Goal: Transaction & Acquisition: Purchase product/service

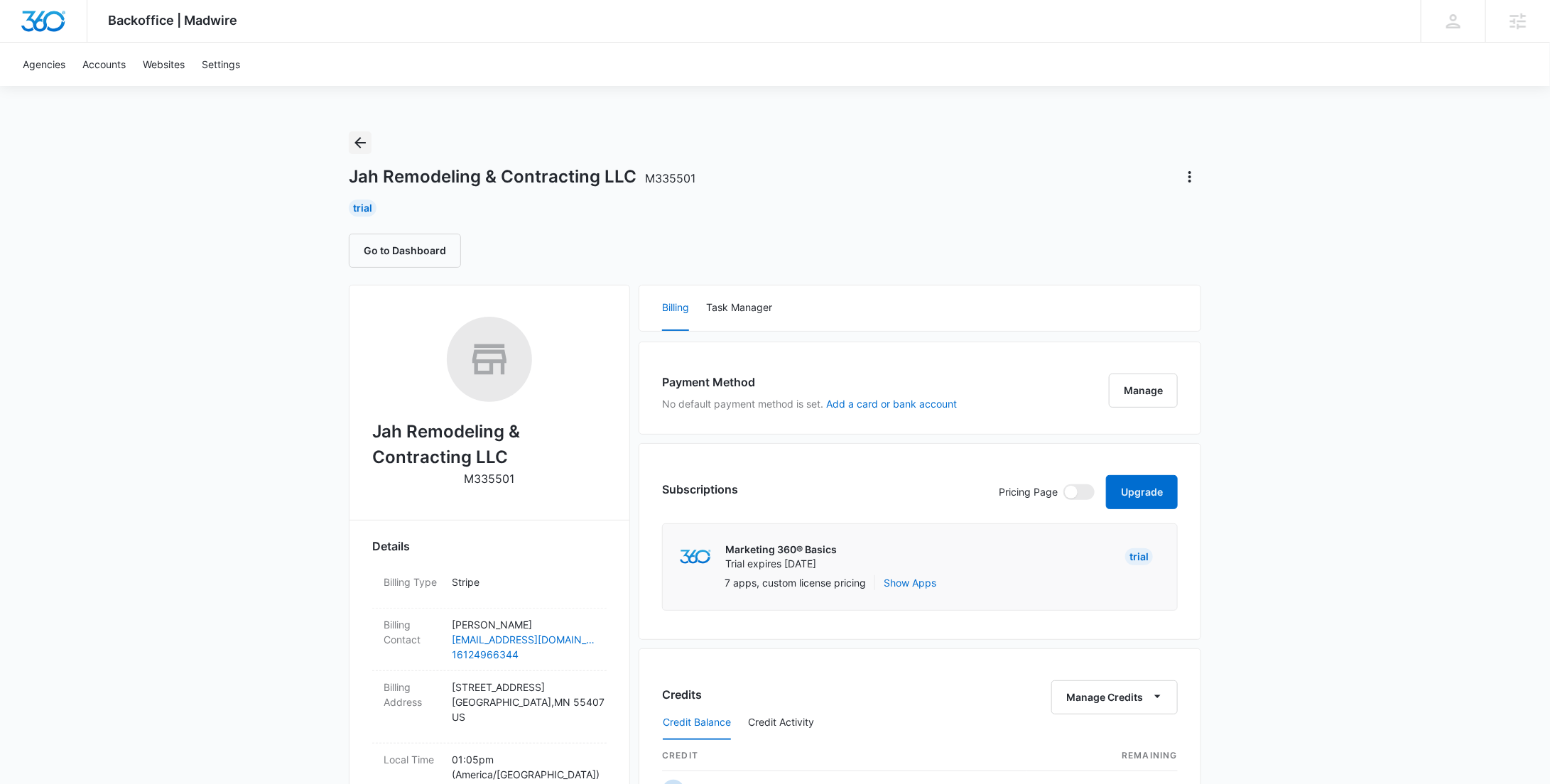
click at [364, 144] on icon "Back" at bounding box center [360, 143] width 17 height 17
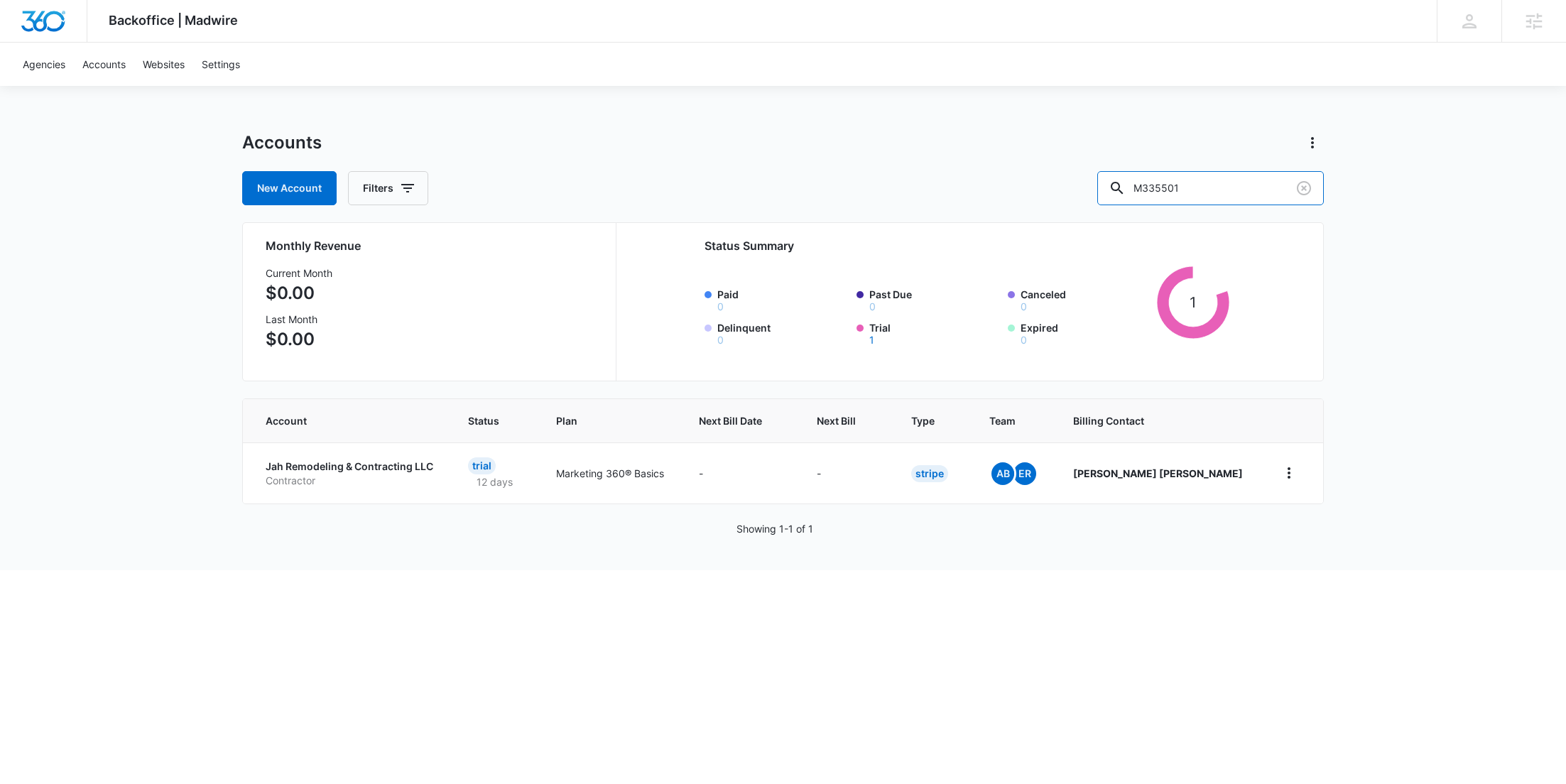
drag, startPoint x: 1224, startPoint y: 195, endPoint x: 1135, endPoint y: 195, distance: 89.0
click at [1135, 195] on div "New Account Filters M335501" at bounding box center [783, 189] width 1081 height 34
paste input "6180"
type input "M336180"
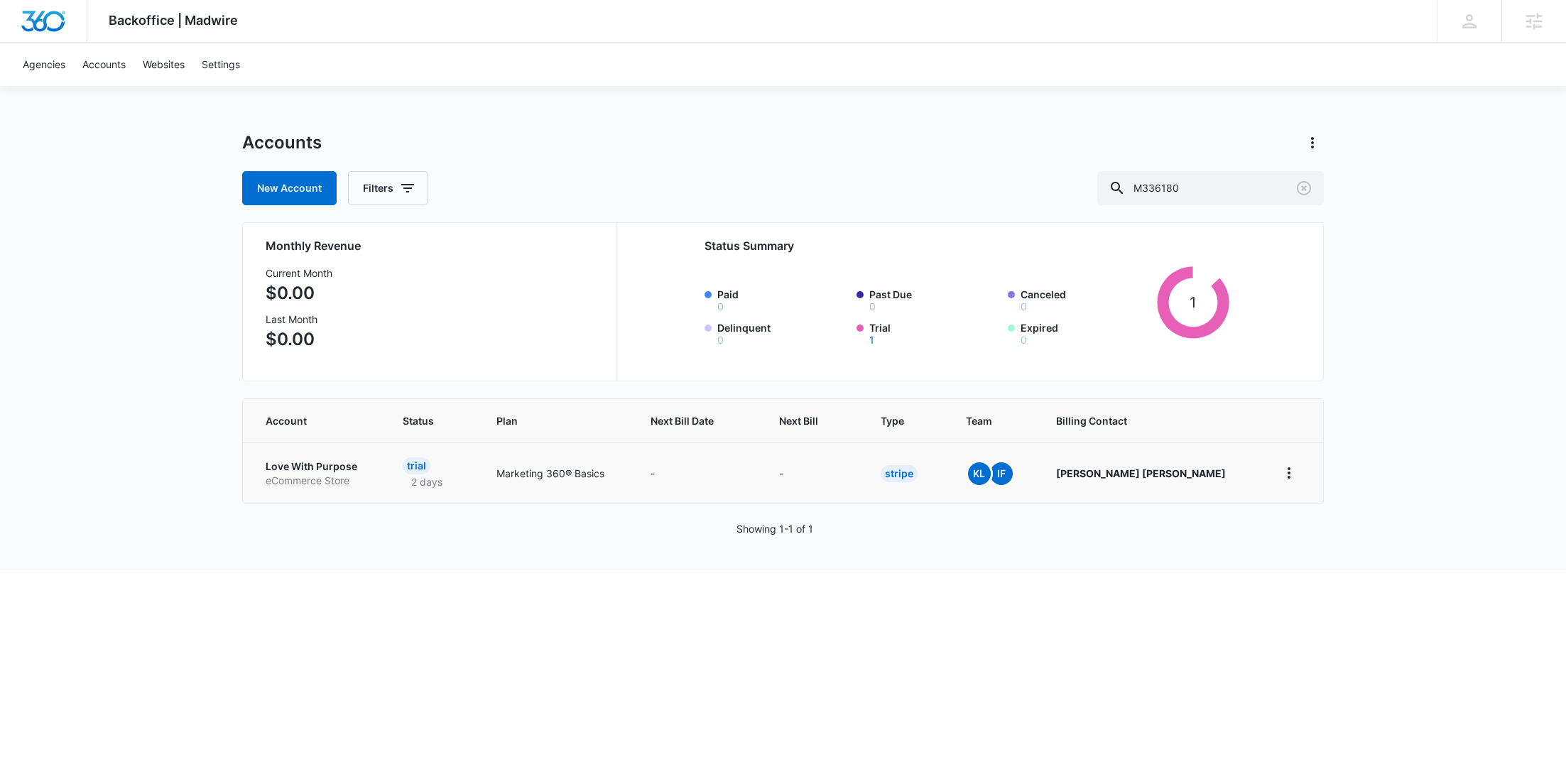
click at [286, 465] on p "Love With Purpose" at bounding box center [317, 467] width 103 height 14
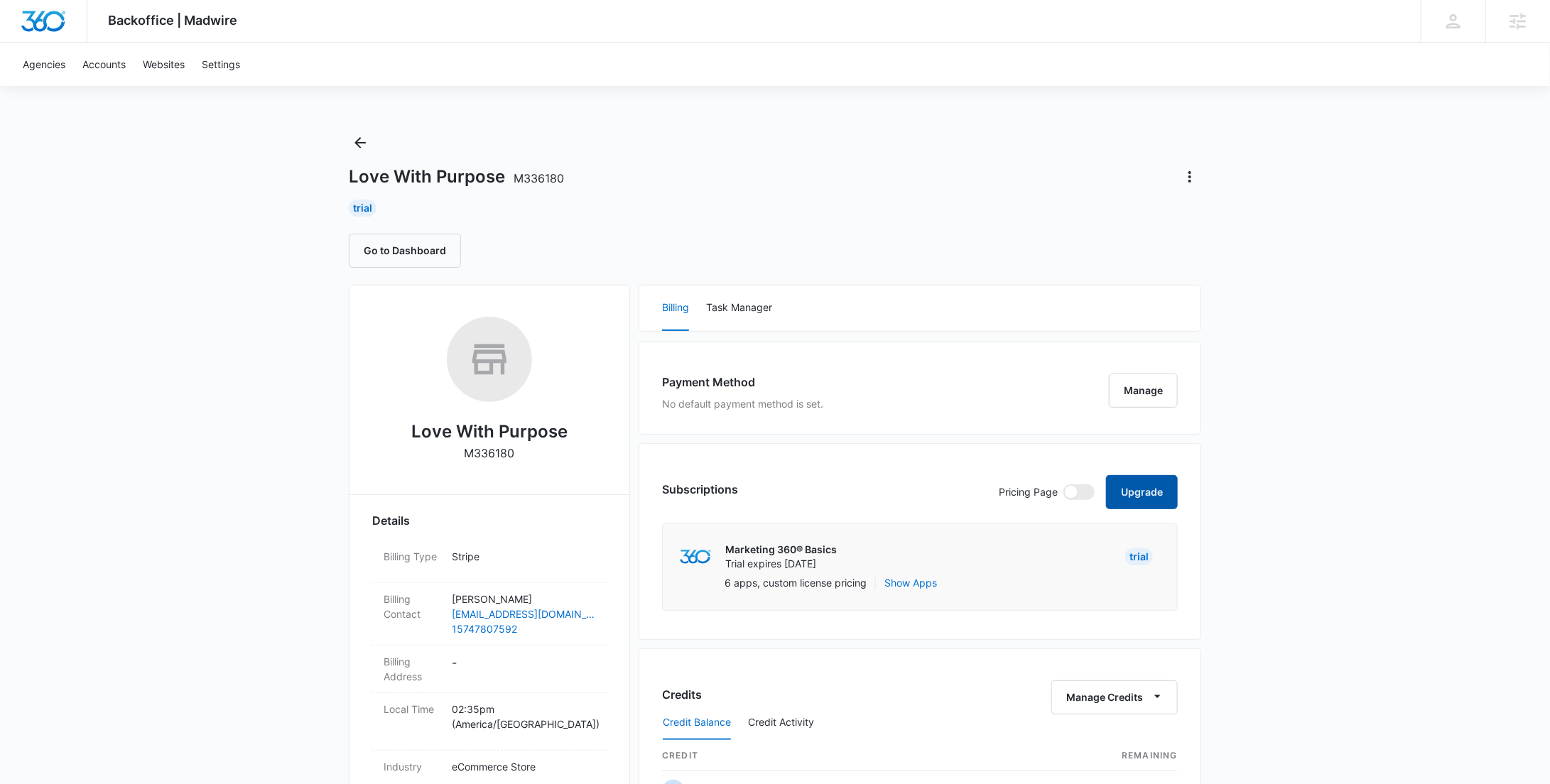
click at [1123, 487] on button "Upgrade" at bounding box center [1142, 492] width 72 height 34
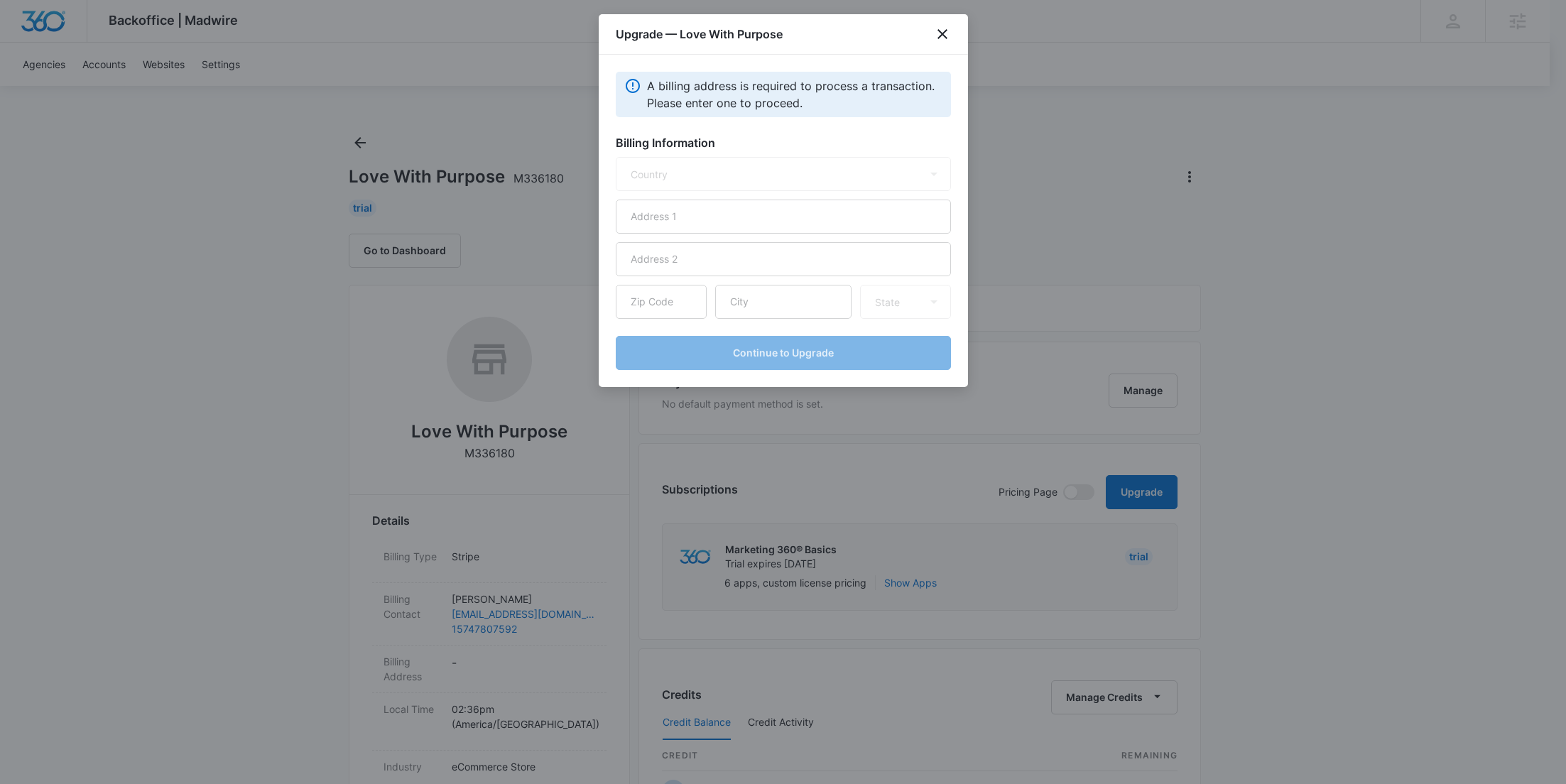
select select "US"
click at [681, 206] on input "text" at bounding box center [783, 216] width 335 height 34
paste input "[STREET_ADDRESS][PERSON_NAME]"
type input "[STREET_ADDRESS][PERSON_NAME]"
click at [783, 295] on input "text" at bounding box center [783, 302] width 137 height 34
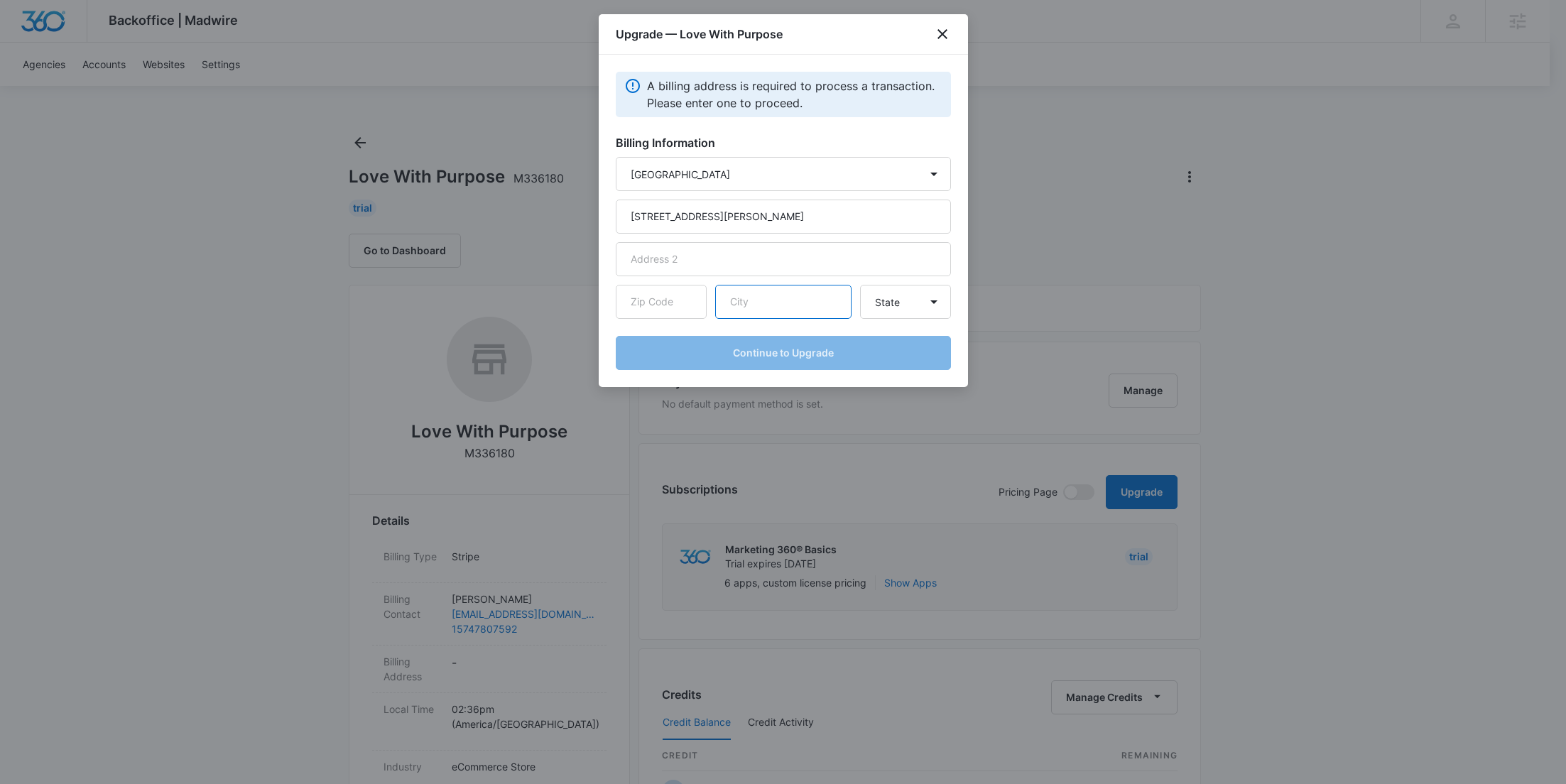
paste input "plymouth"
type input "plymouth"
click at [685, 312] on input "text" at bounding box center [661, 302] width 91 height 34
paste input "46563"
type input "46563"
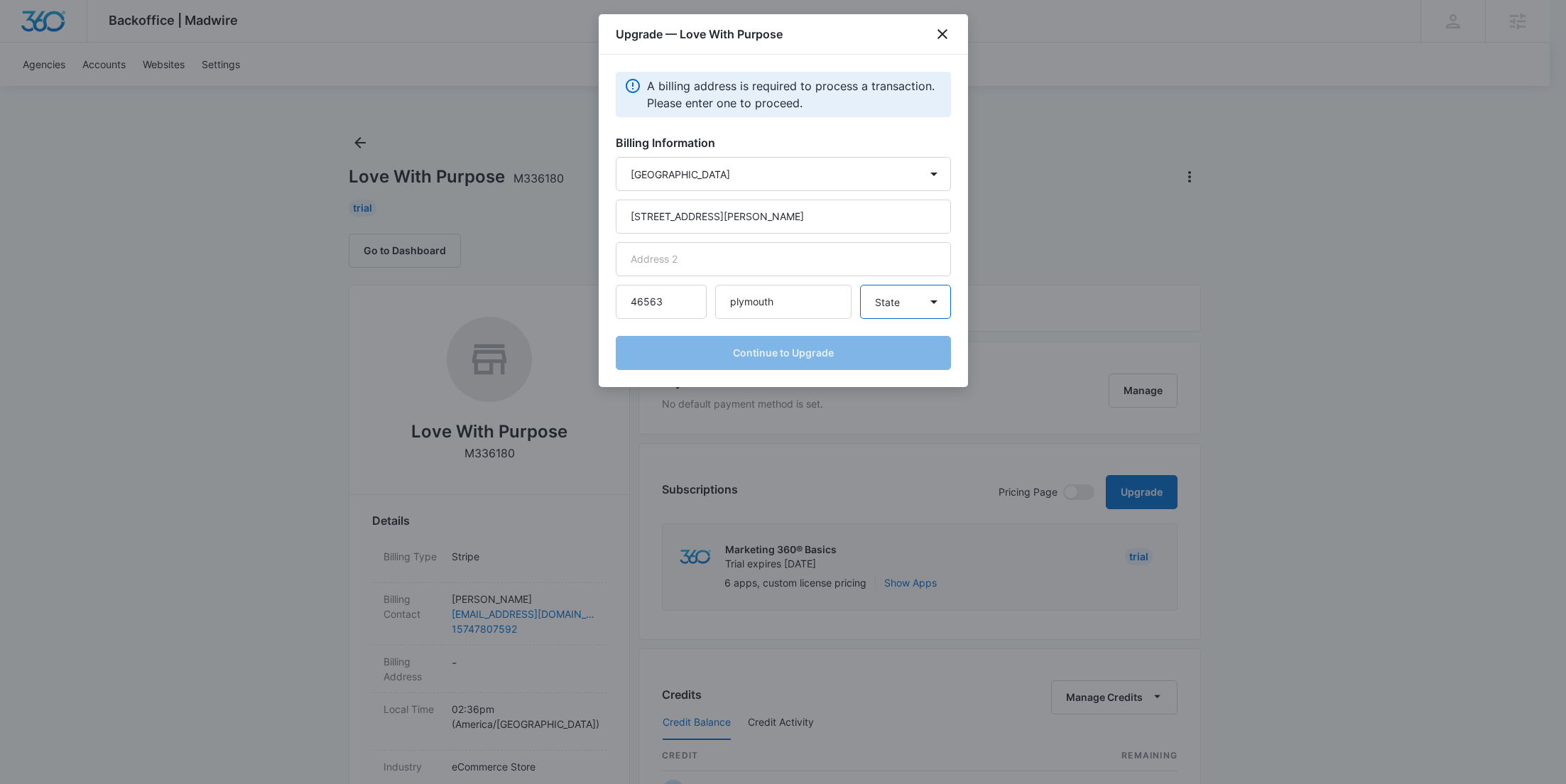
click at [879, 300] on select "State [US_STATE] [US_STATE] [US_STATE] [US_STATE] [US_STATE] [US_STATE] [US_STA…" at bounding box center [906, 302] width 91 height 34
select select "IN"
click at [860, 285] on select "State [US_STATE] [US_STATE] [US_STATE] [US_STATE] [US_STATE] [US_STATE] [US_STA…" at bounding box center [906, 302] width 91 height 34
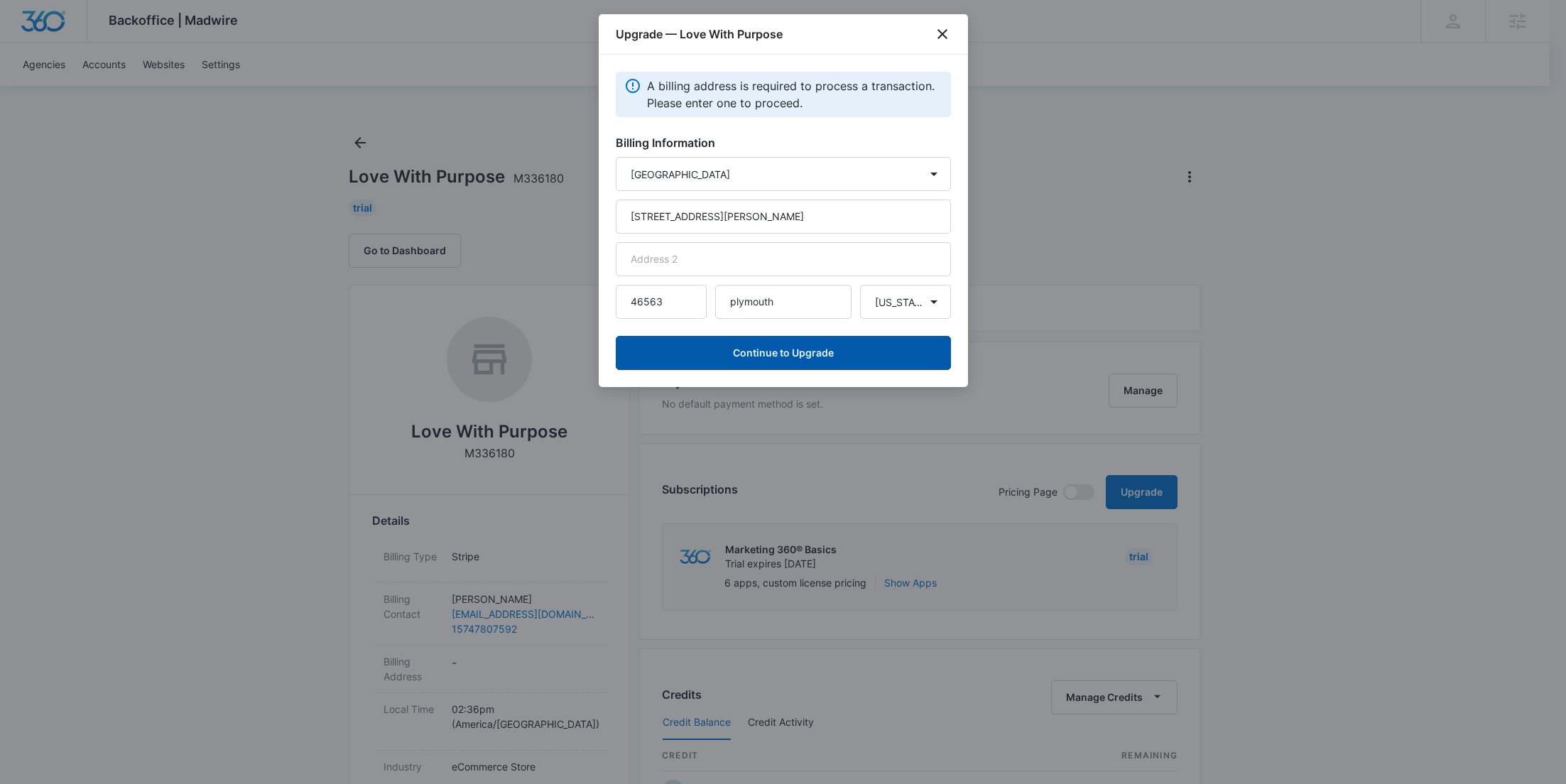
click at [832, 357] on button "Continue to Upgrade" at bounding box center [783, 353] width 335 height 34
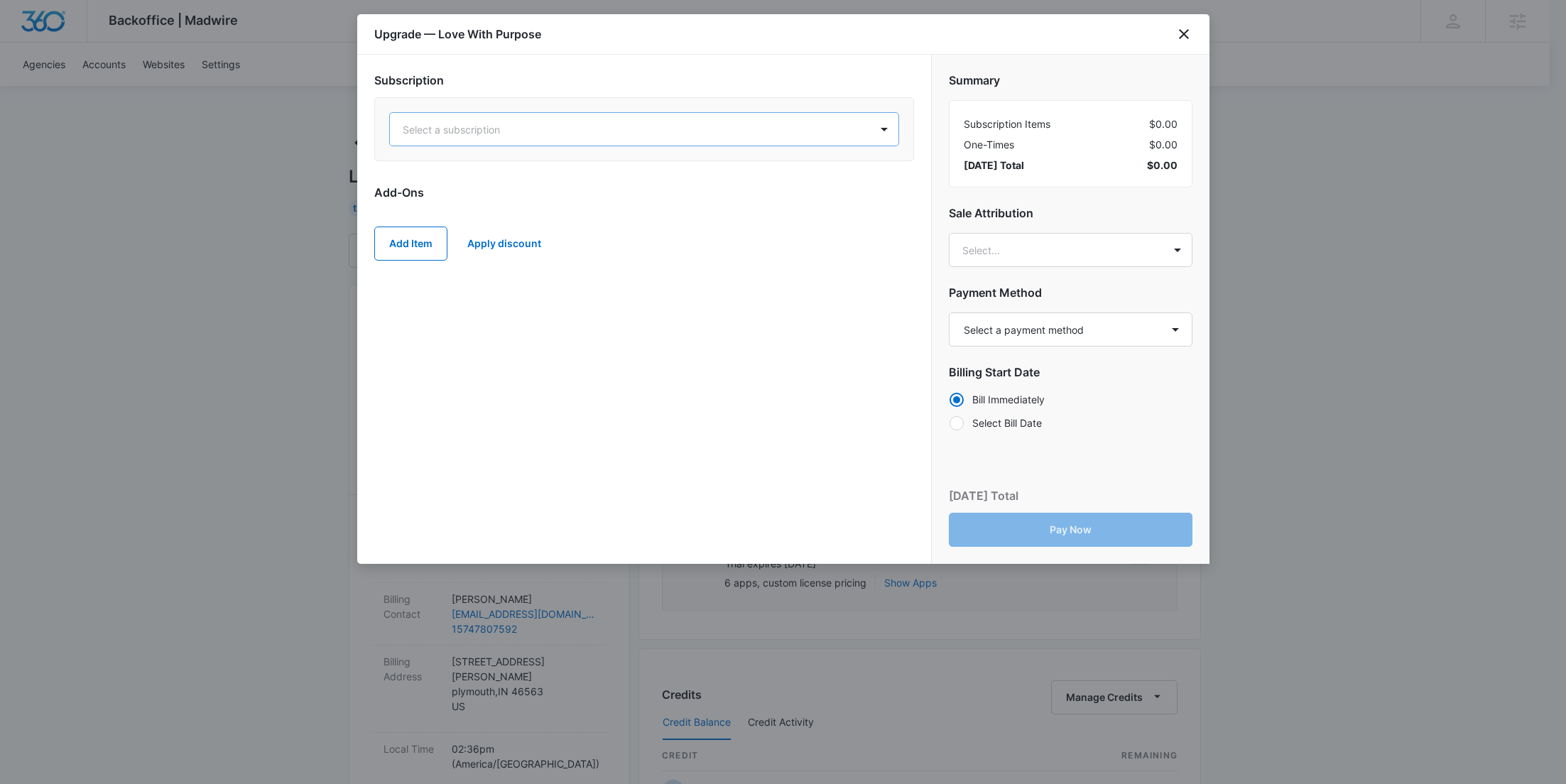
click at [517, 129] on div at bounding box center [627, 129] width 449 height 18
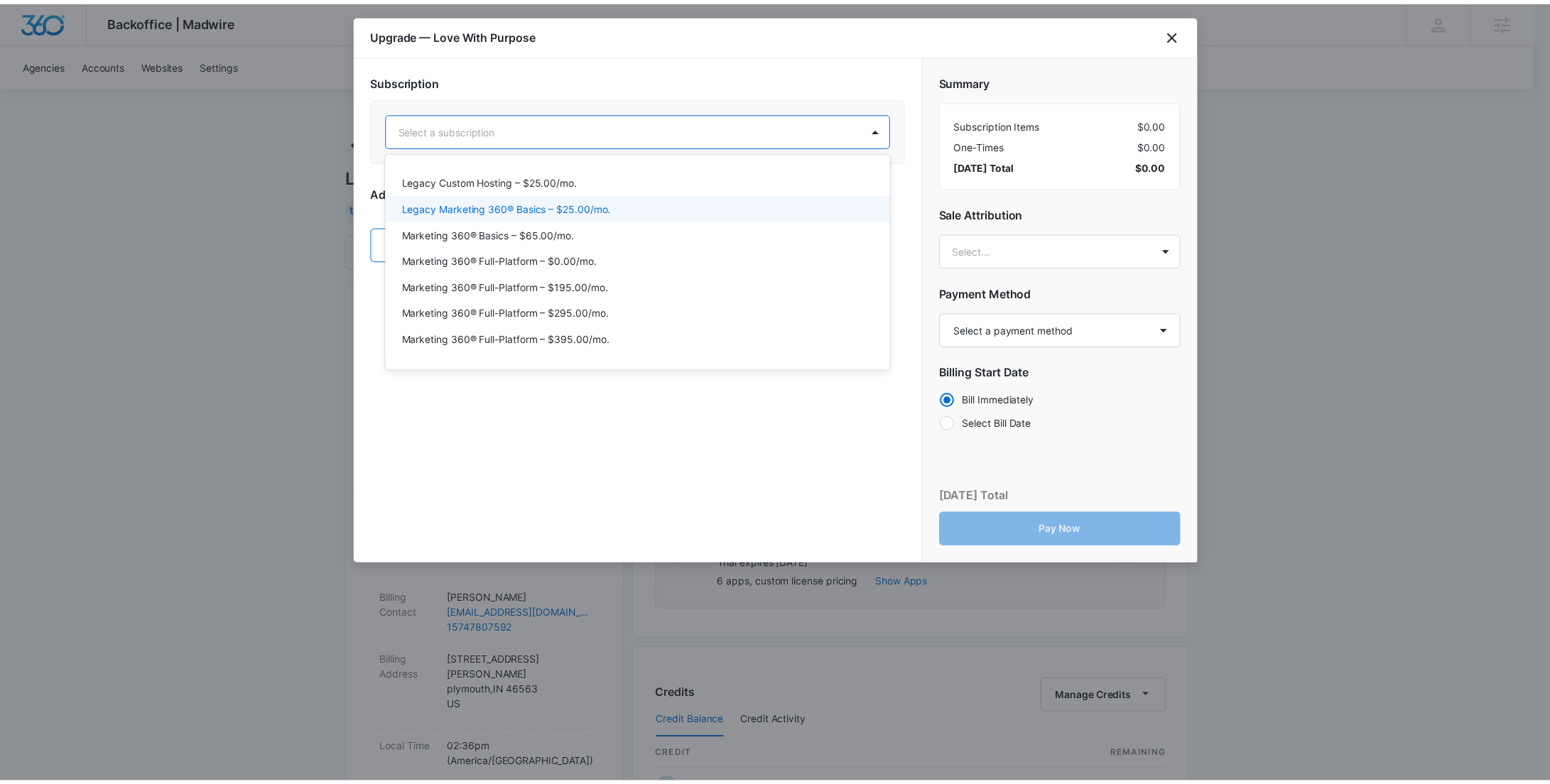
scroll to position [45, 0]
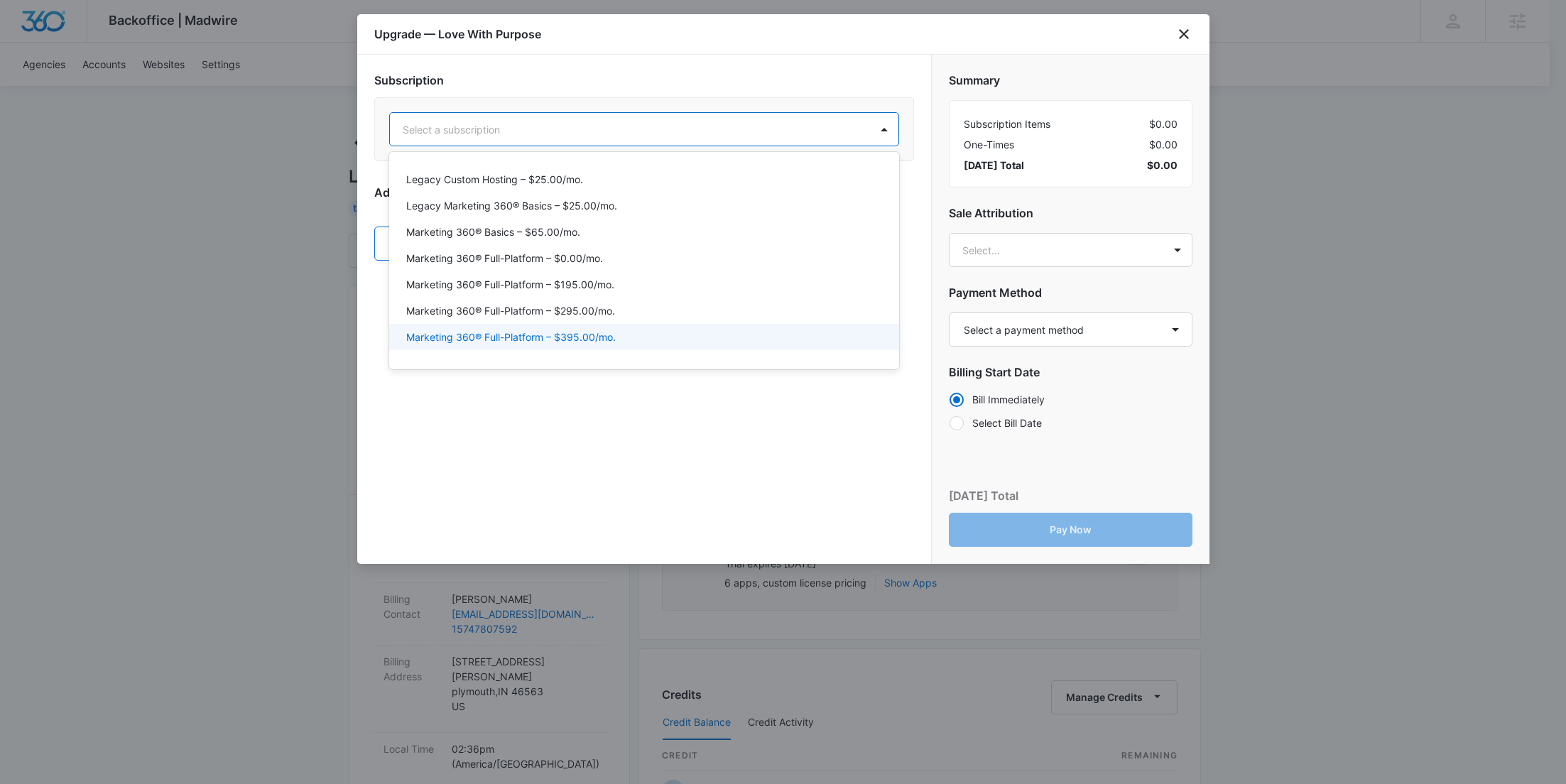
click at [482, 333] on p "Marketing 360® Full-Platform – $395.00/mo." at bounding box center [511, 337] width 209 height 15
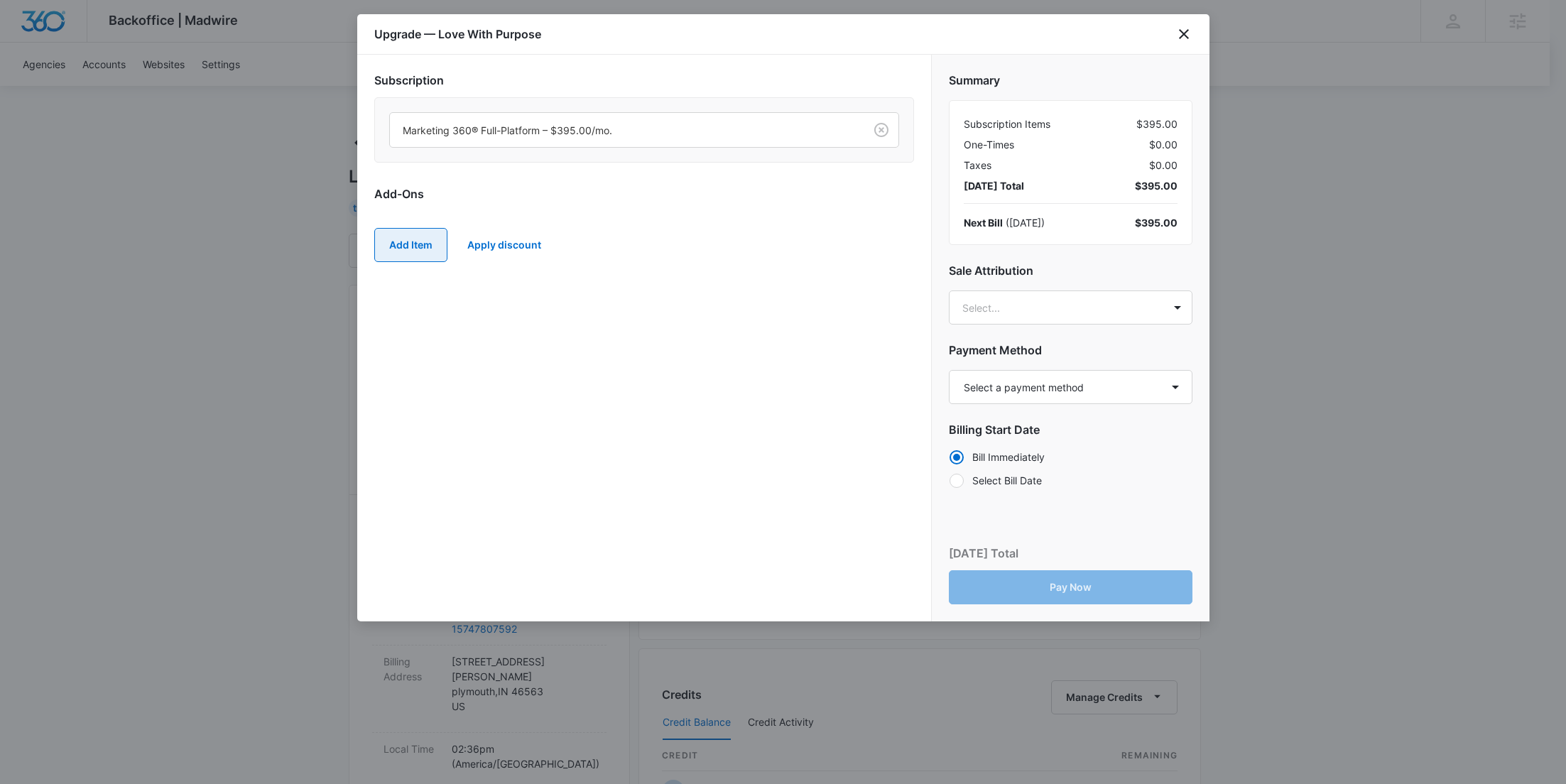
click at [412, 248] on button "Add Item" at bounding box center [411, 245] width 73 height 34
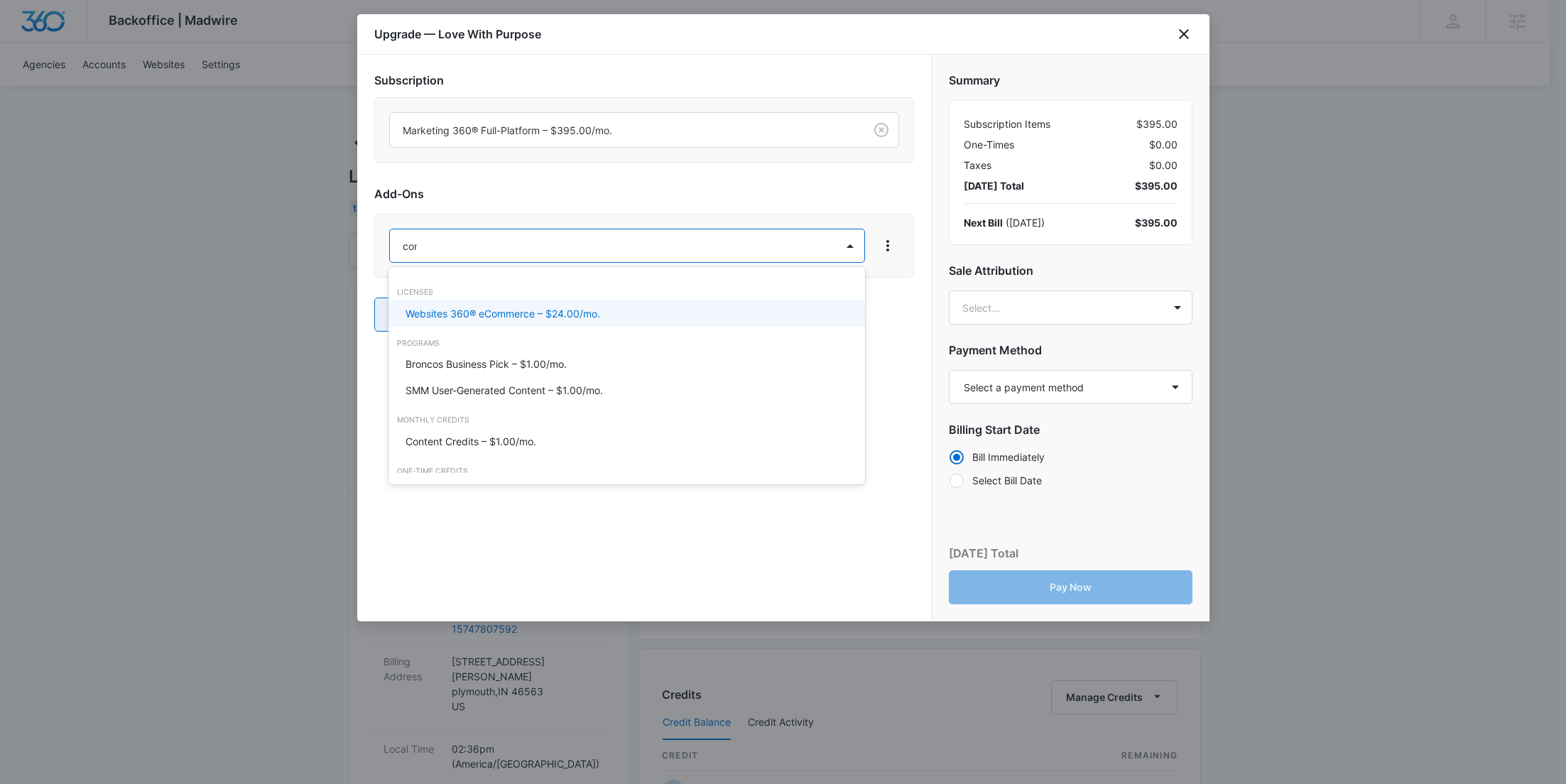
type input "cont"
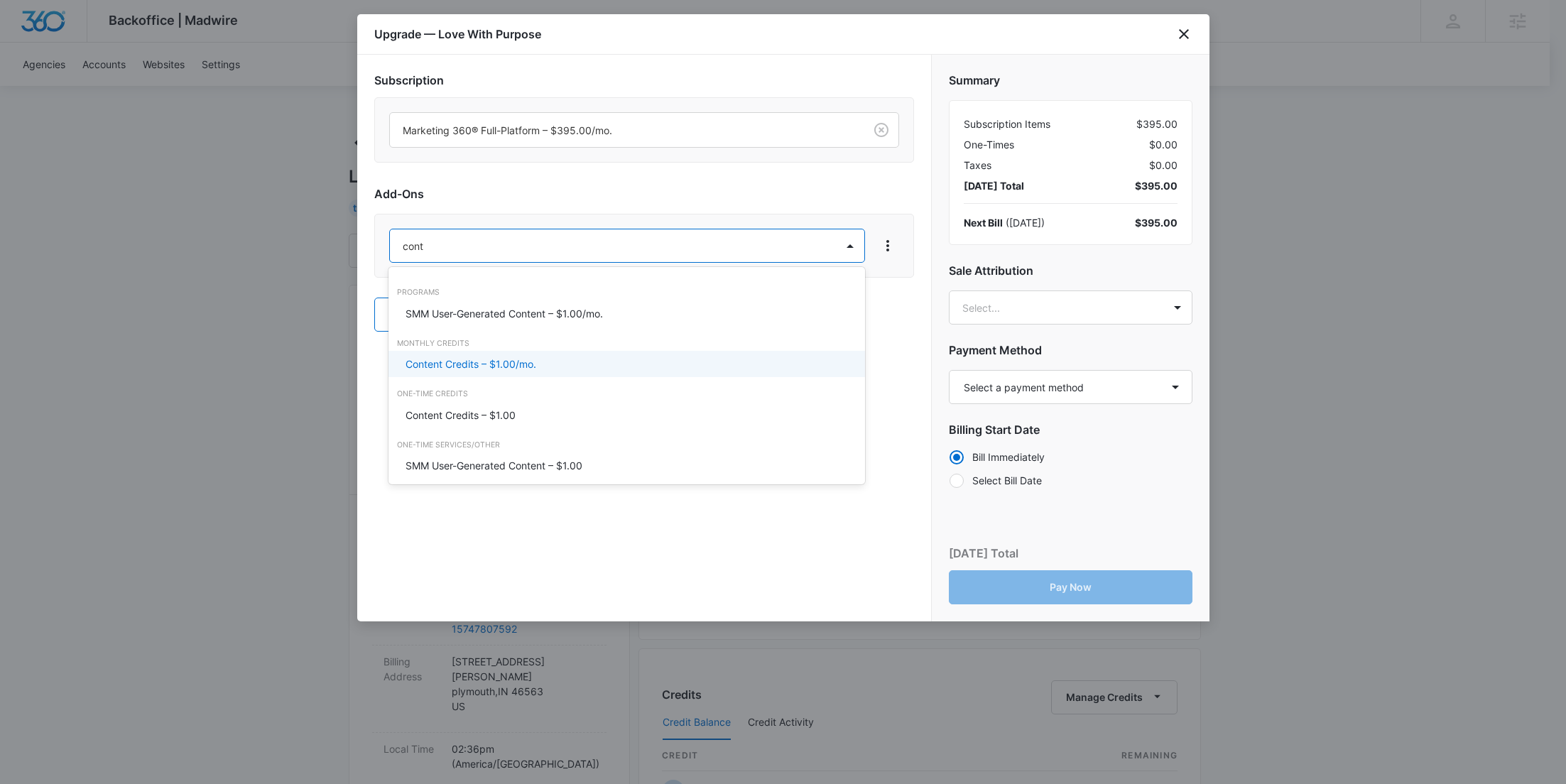
click at [493, 369] on p "Content Credits – $1.00/mo." at bounding box center [471, 364] width 131 height 15
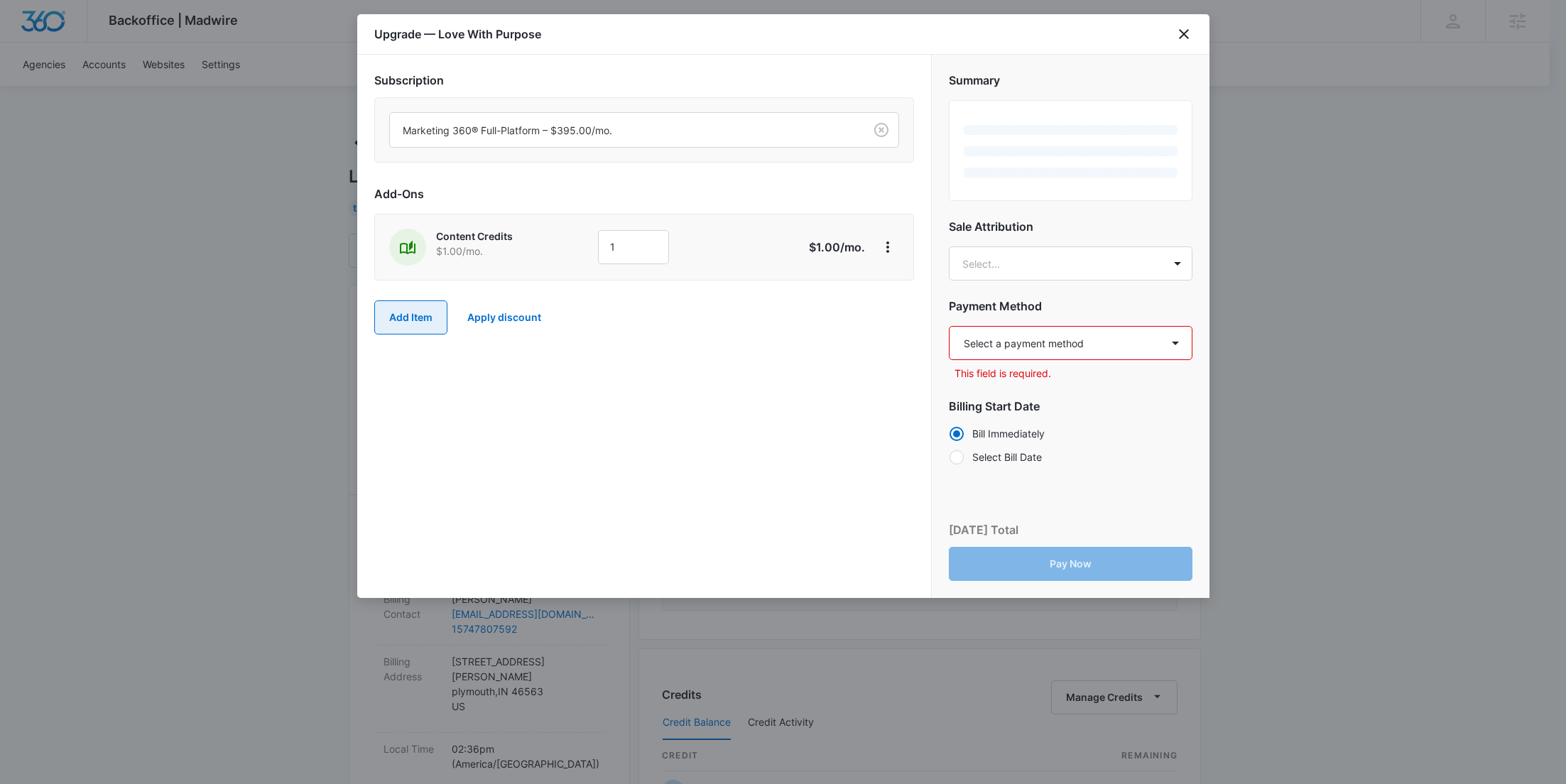
click at [428, 316] on button "Add Item" at bounding box center [411, 317] width 73 height 34
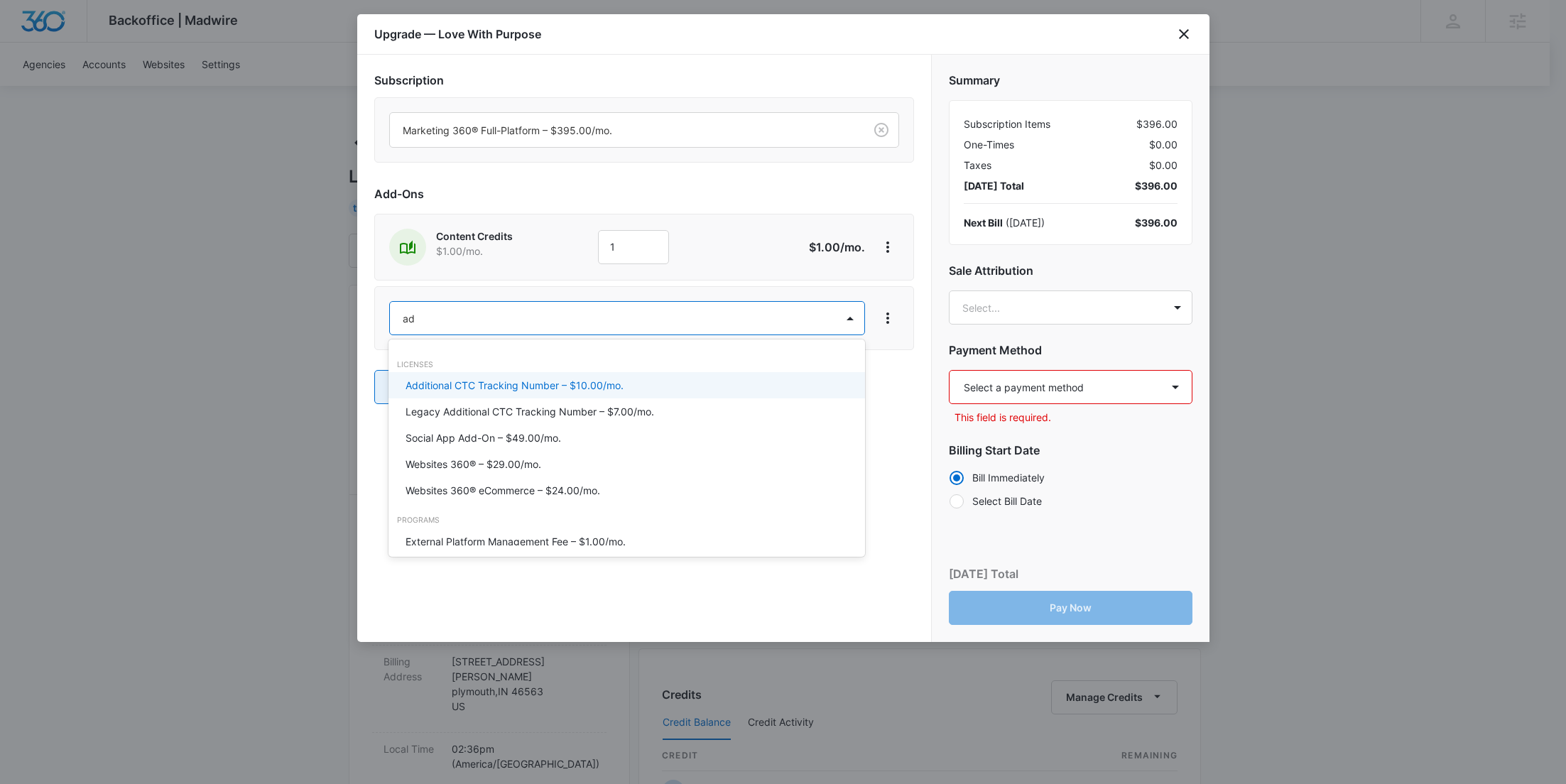
type input "ad c"
click at [447, 384] on p "Ad Credits – $1.00/mo." at bounding box center [459, 385] width 107 height 15
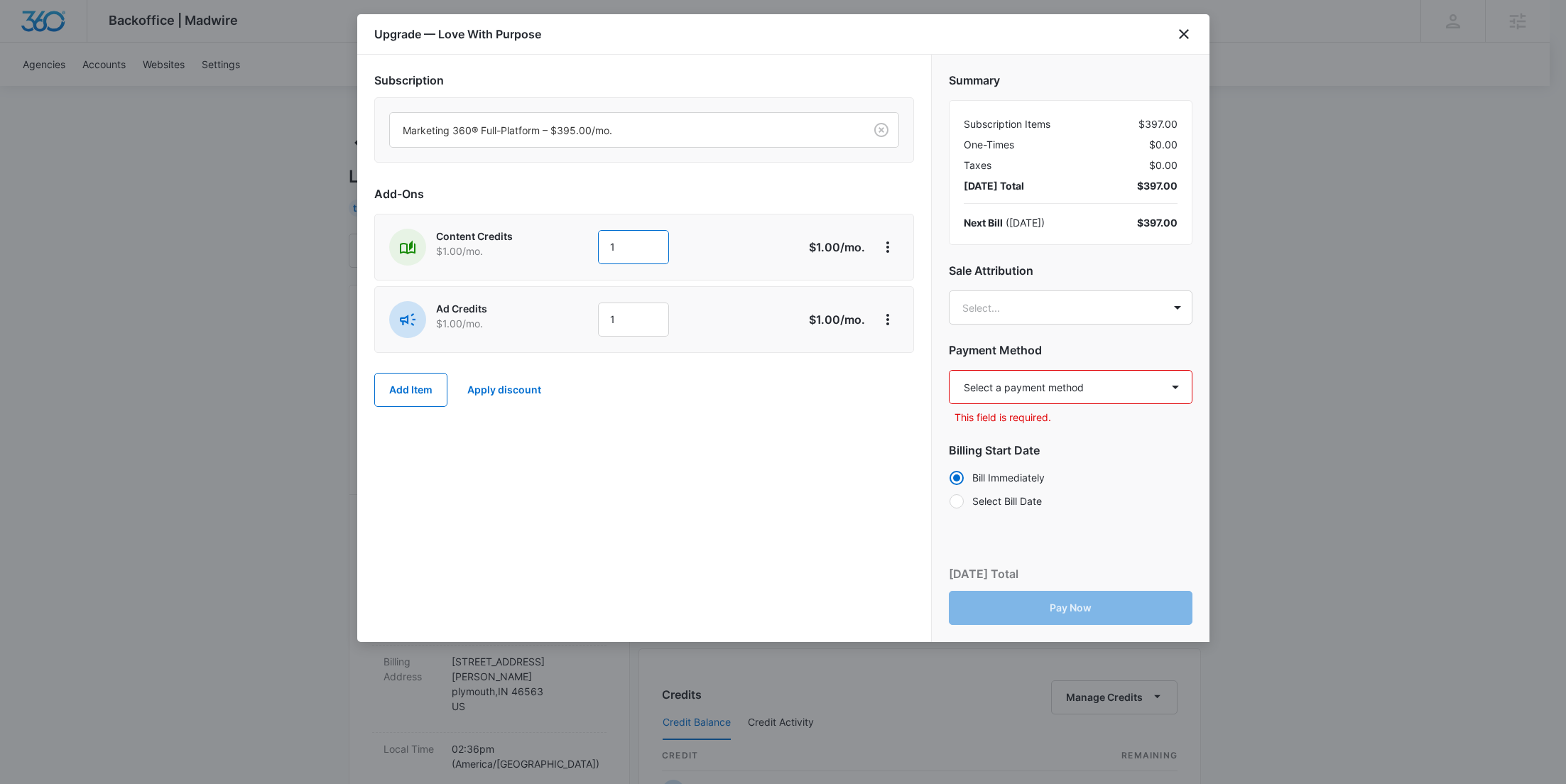
drag, startPoint x: 636, startPoint y: 260, endPoint x: 575, endPoint y: 262, distance: 61.0
click at [575, 262] on div "Content Credits $1.00 /mo. 1" at bounding box center [593, 247] width 409 height 37
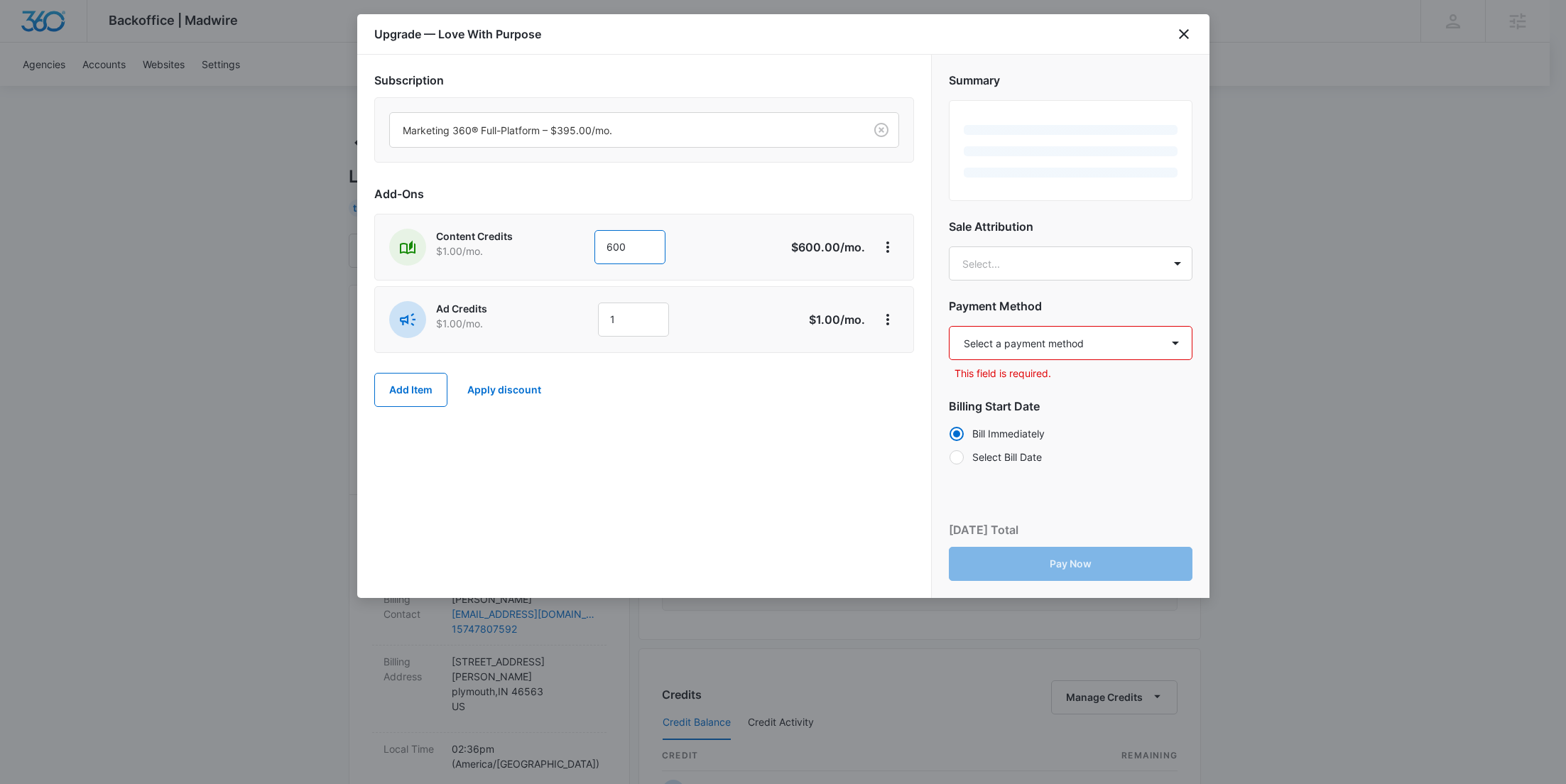
type input "600"
click at [577, 332] on div "Ad Credits $1.00 /mo." at bounding box center [489, 319] width 200 height 37
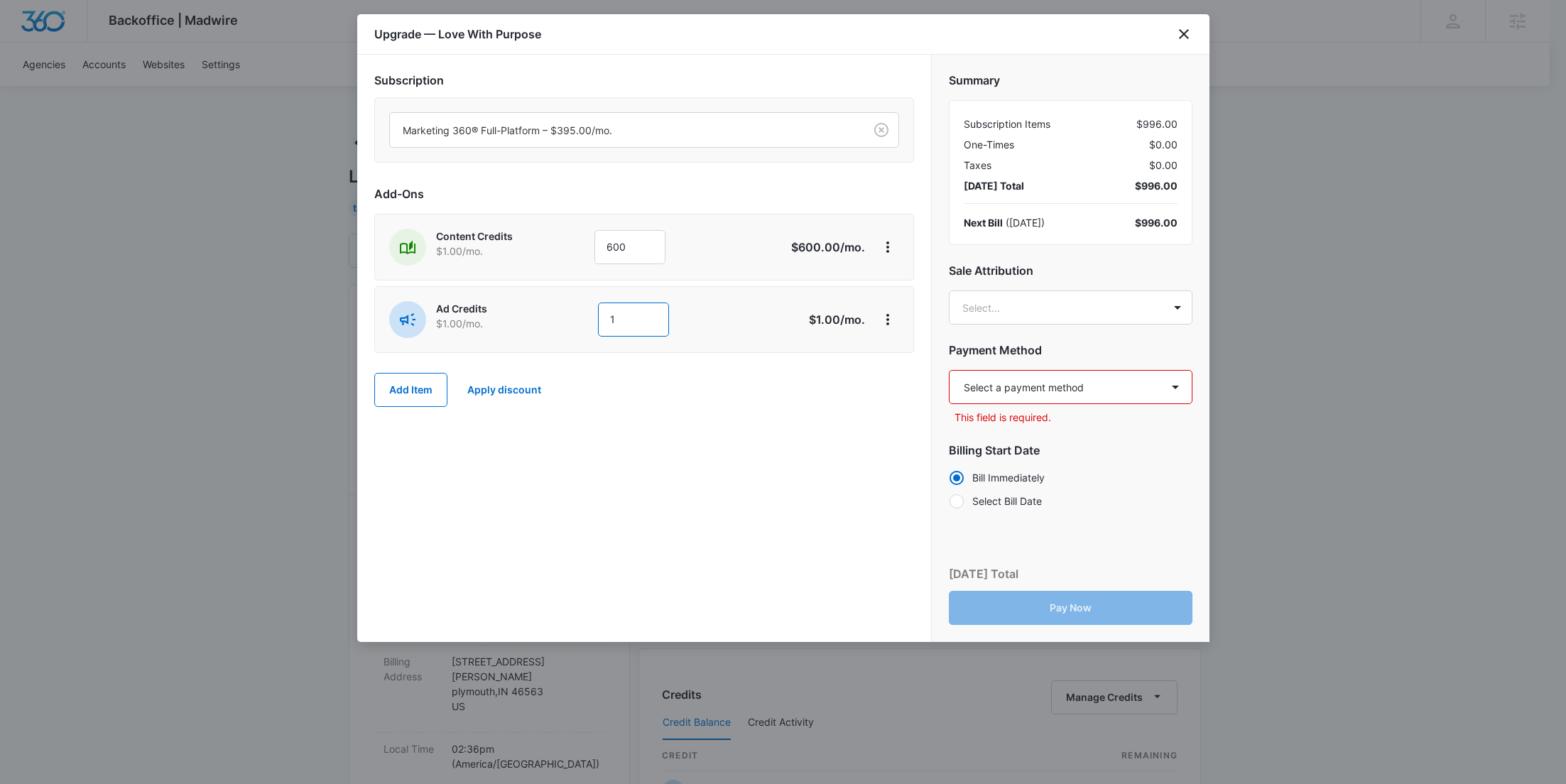
drag, startPoint x: 618, startPoint y: 325, endPoint x: 583, endPoint y: 325, distance: 35.0
click at [583, 325] on div "Ad Credits $1.00 /mo. 1" at bounding box center [593, 319] width 409 height 37
type input "1000"
click at [1018, 308] on body "Backoffice | Madwire Apps Settings [PERSON_NAME] Young [EMAIL_ADDRESS][PERSON_N…" at bounding box center [783, 726] width 1566 height 1452
paste input "[PERSON_NAME]"
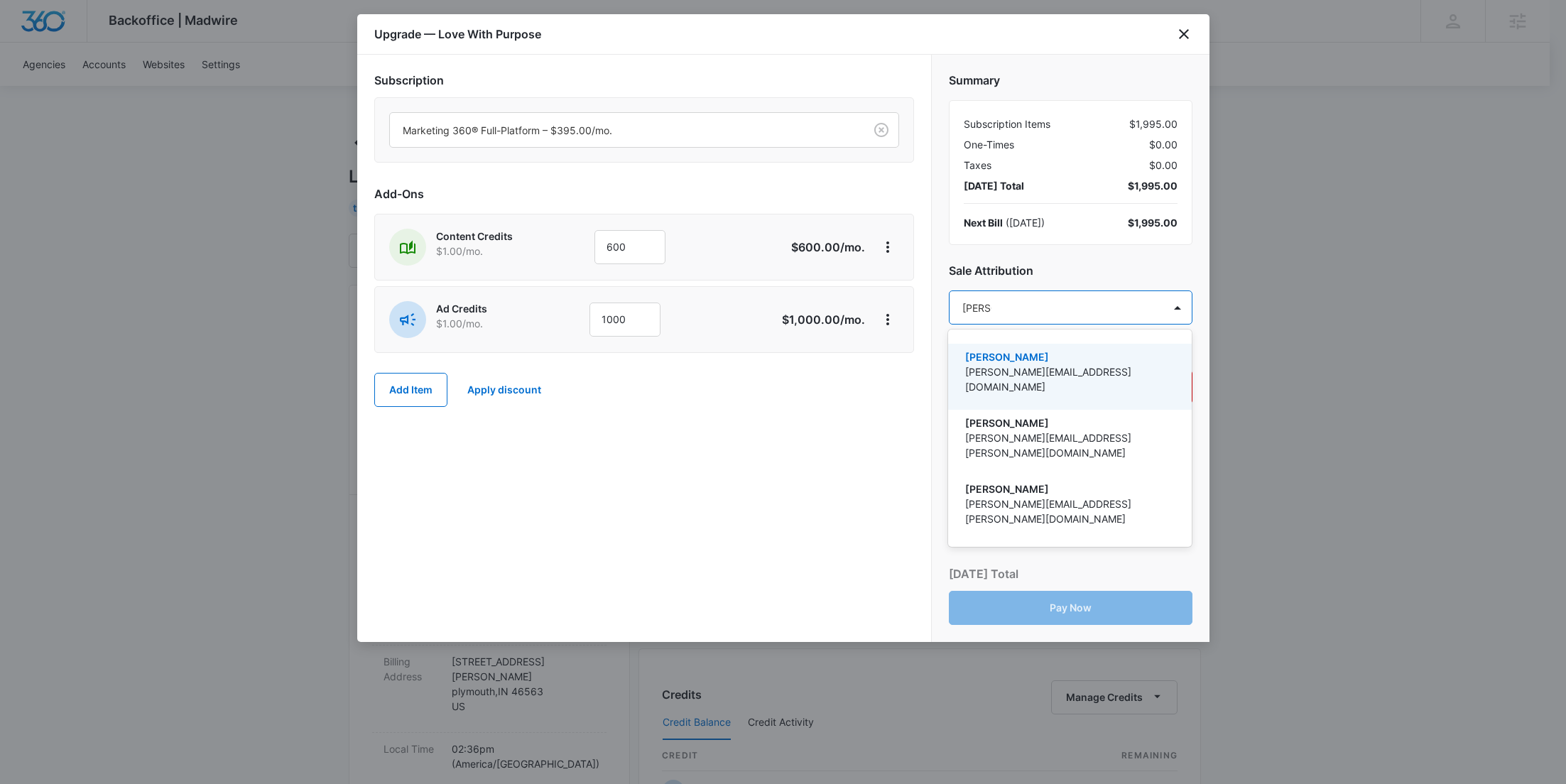
type input "[PERSON_NAME]"
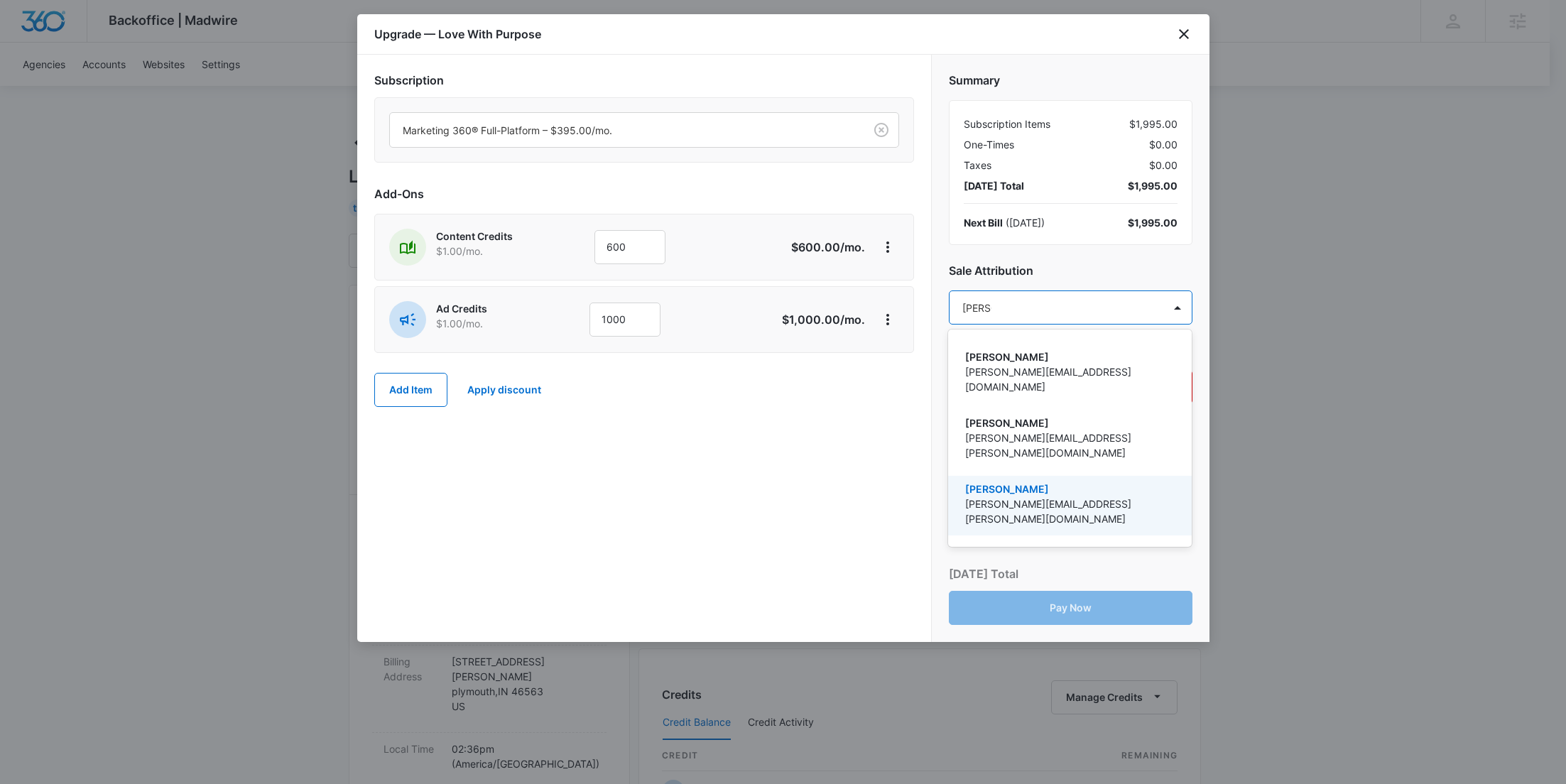
drag, startPoint x: 990, startPoint y: 474, endPoint x: 827, endPoint y: 263, distance: 266.6
click at [990, 497] on p "[PERSON_NAME][EMAIL_ADDRESS][PERSON_NAME][DOMAIN_NAME]" at bounding box center [1068, 512] width 206 height 30
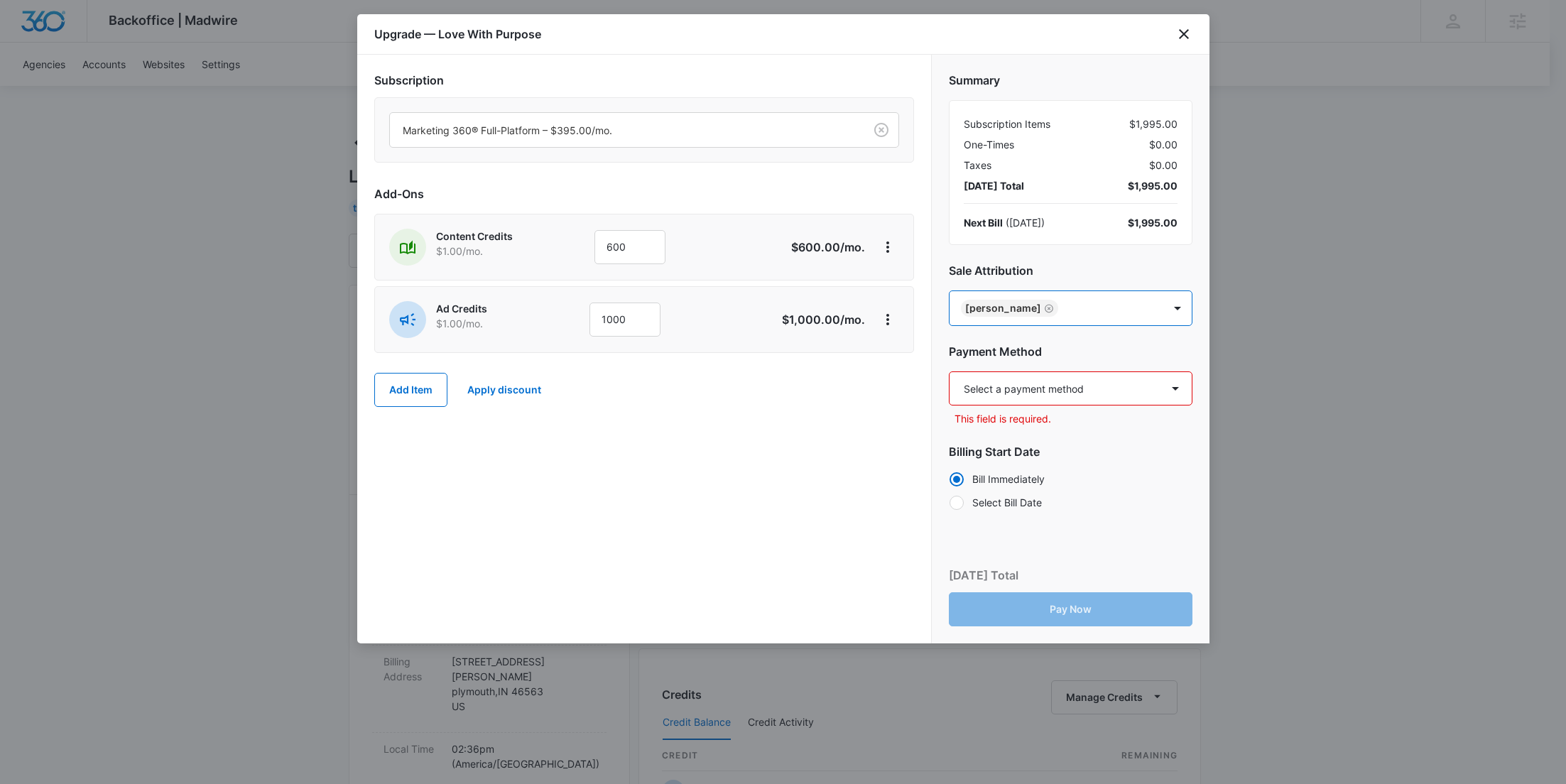
paste input "French"
type input "French"
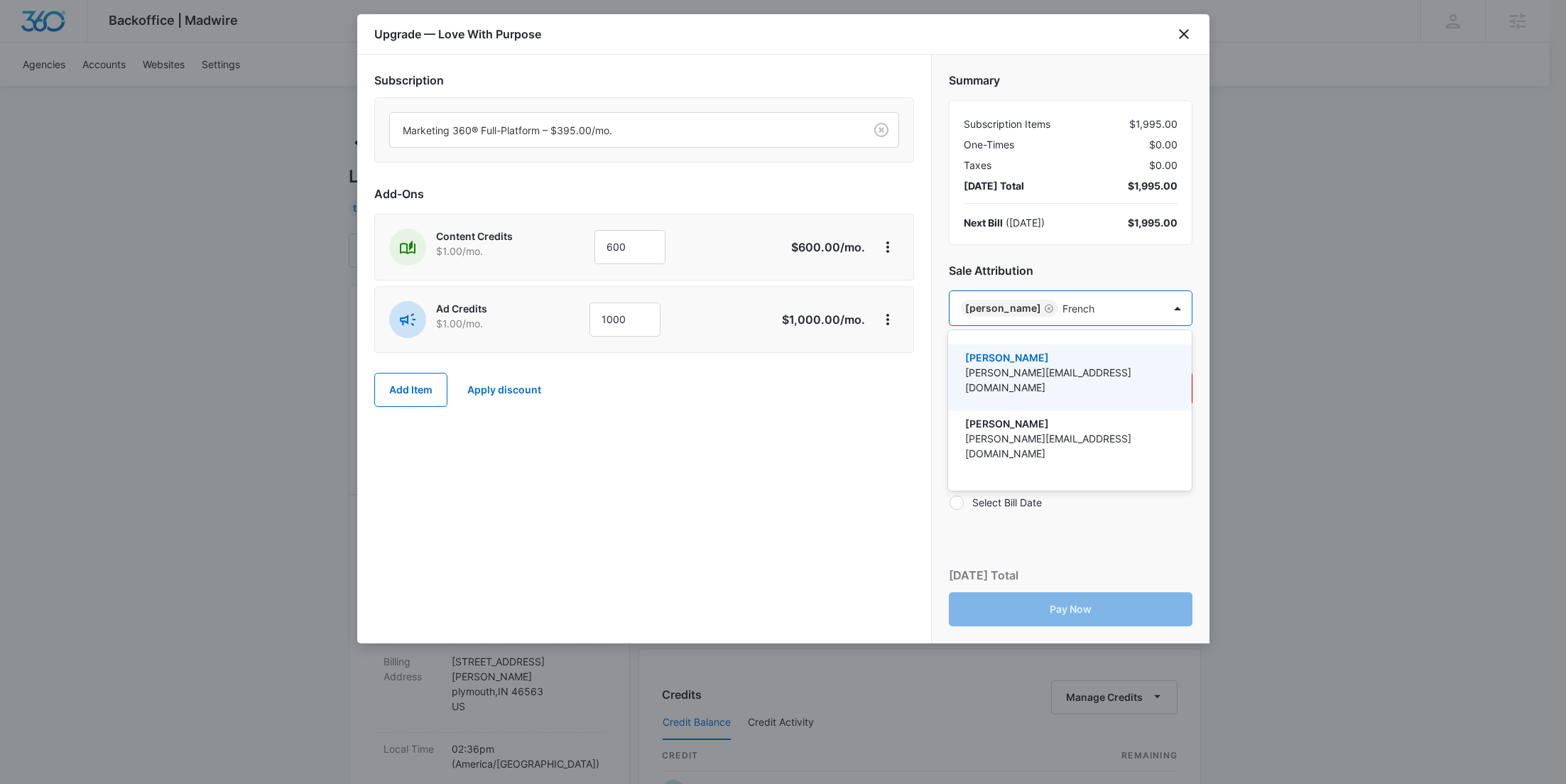
click at [1116, 386] on div "[PERSON_NAME] [PERSON_NAME][EMAIL_ADDRESS][DOMAIN_NAME]" at bounding box center [1068, 377] width 206 height 55
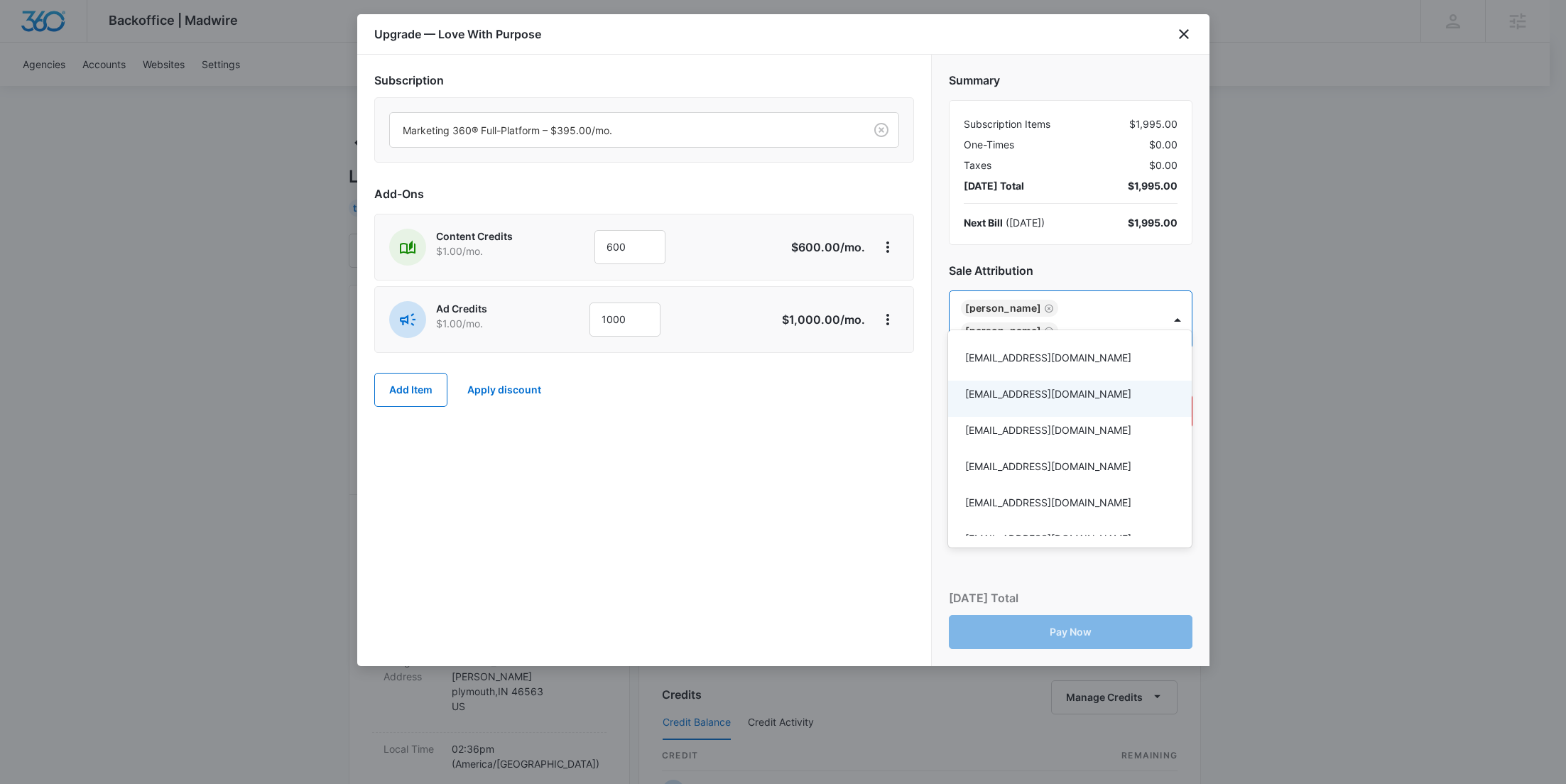
click at [873, 455] on div at bounding box center [783, 392] width 1566 height 784
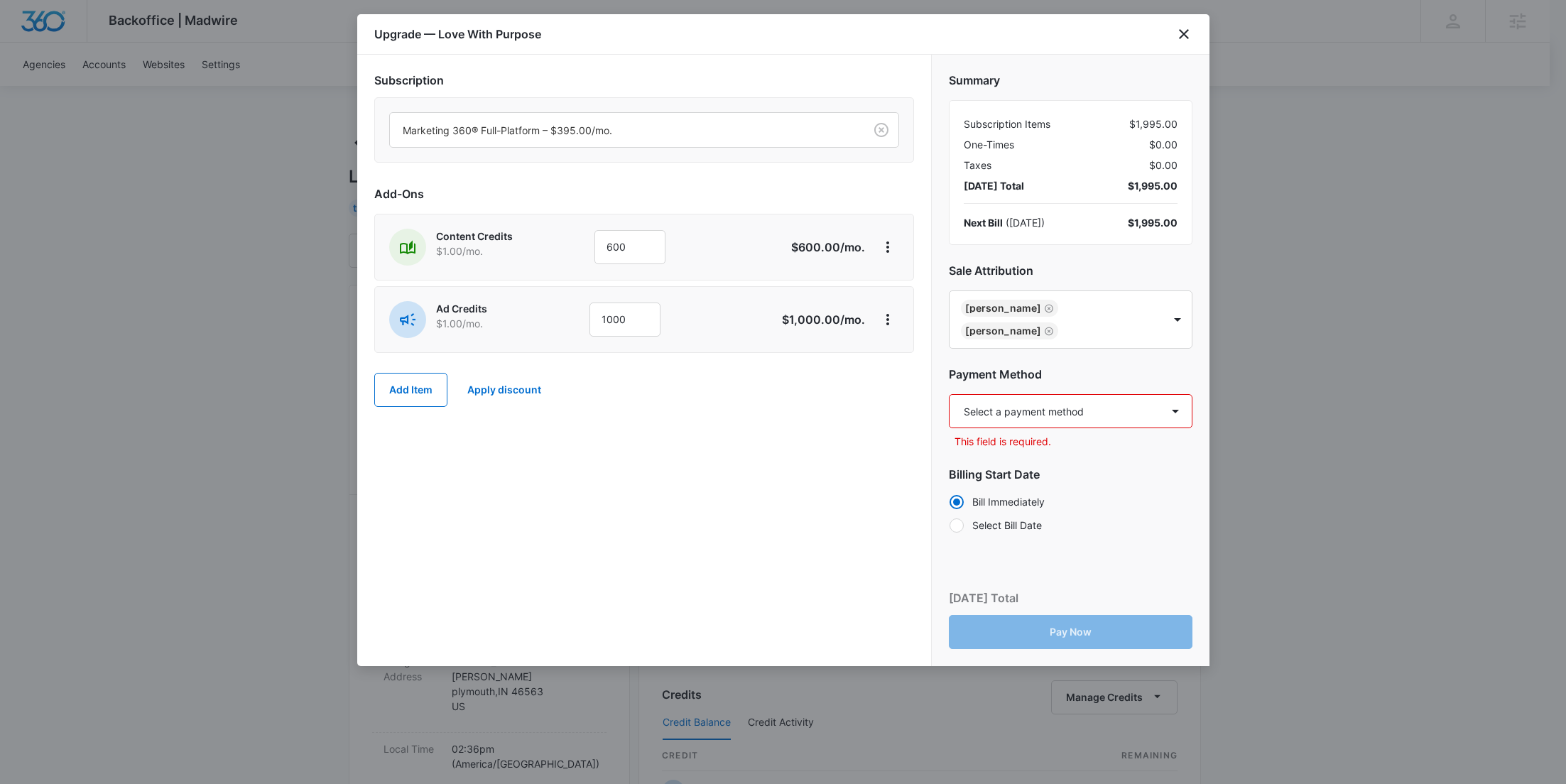
click at [980, 405] on div "Select a payment method Mastercard ending in [DATE] New payment method Monthly …" at bounding box center [1071, 421] width 243 height 55
click at [990, 394] on select "Select a payment method Mastercard ending in [DATE] New payment method Monthly …" at bounding box center [1071, 411] width 243 height 34
select select "pm_1RvMsuA4n8RTgNjUHDgIThwE"
click at [949, 394] on select "Select a payment method Mastercard ending in [DATE] New payment method Monthly …" at bounding box center [1071, 411] width 243 height 34
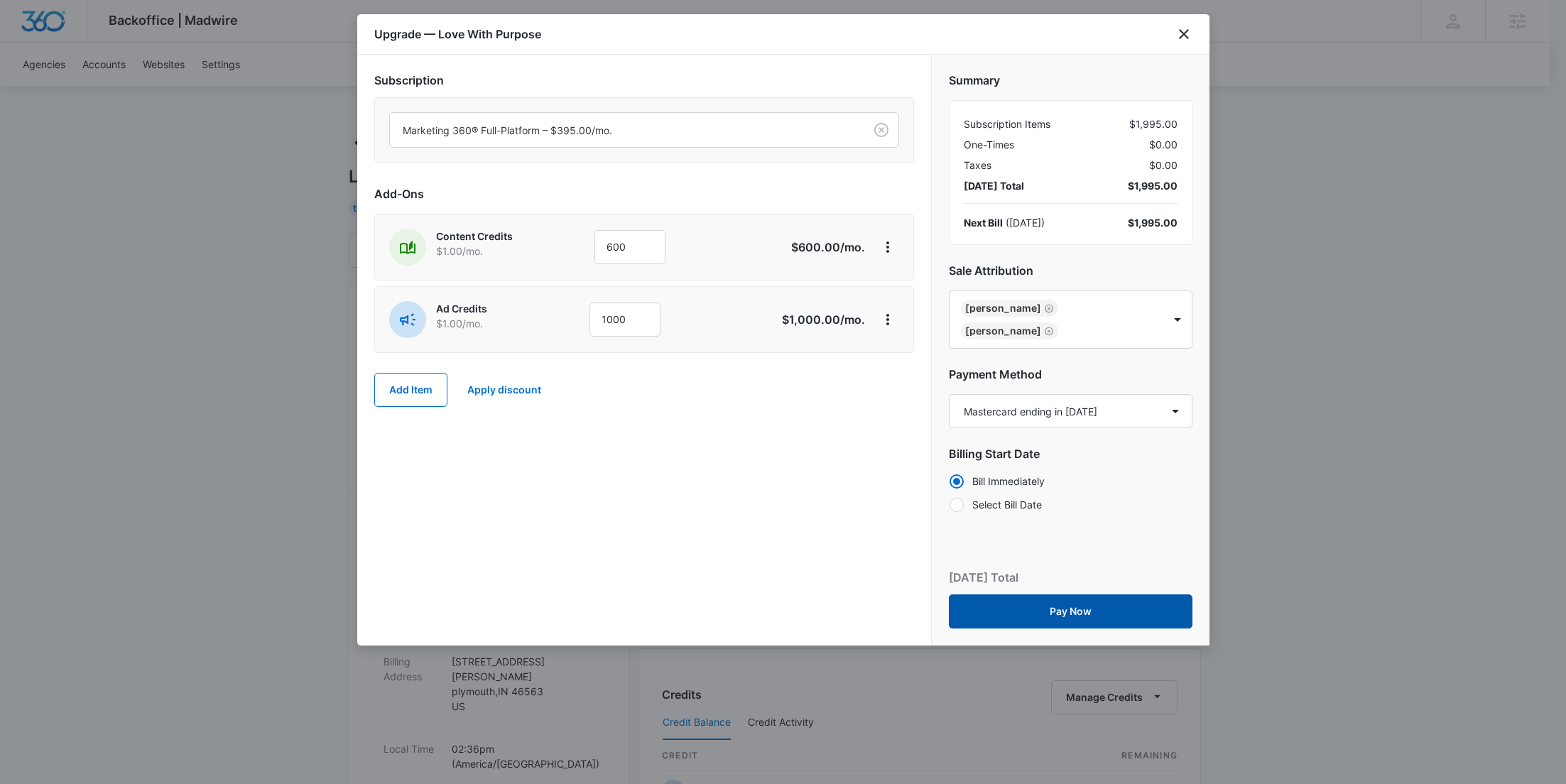
click at [1039, 594] on button "Pay Now" at bounding box center [1071, 611] width 243 height 34
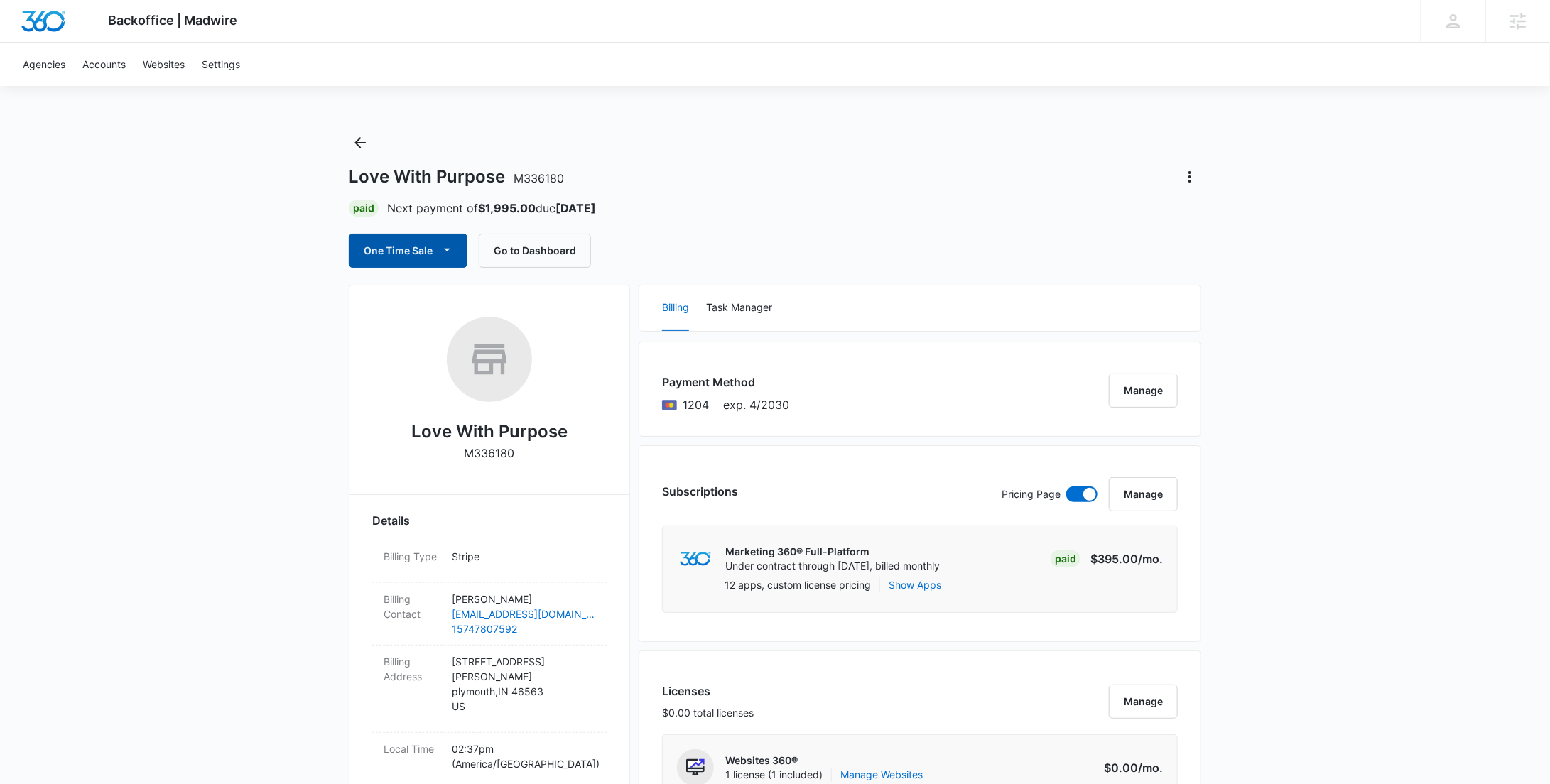
click at [412, 260] on button "One Time Sale" at bounding box center [408, 250] width 119 height 34
click at [436, 307] on button "Run One-Time Payment" at bounding box center [457, 298] width 215 height 26
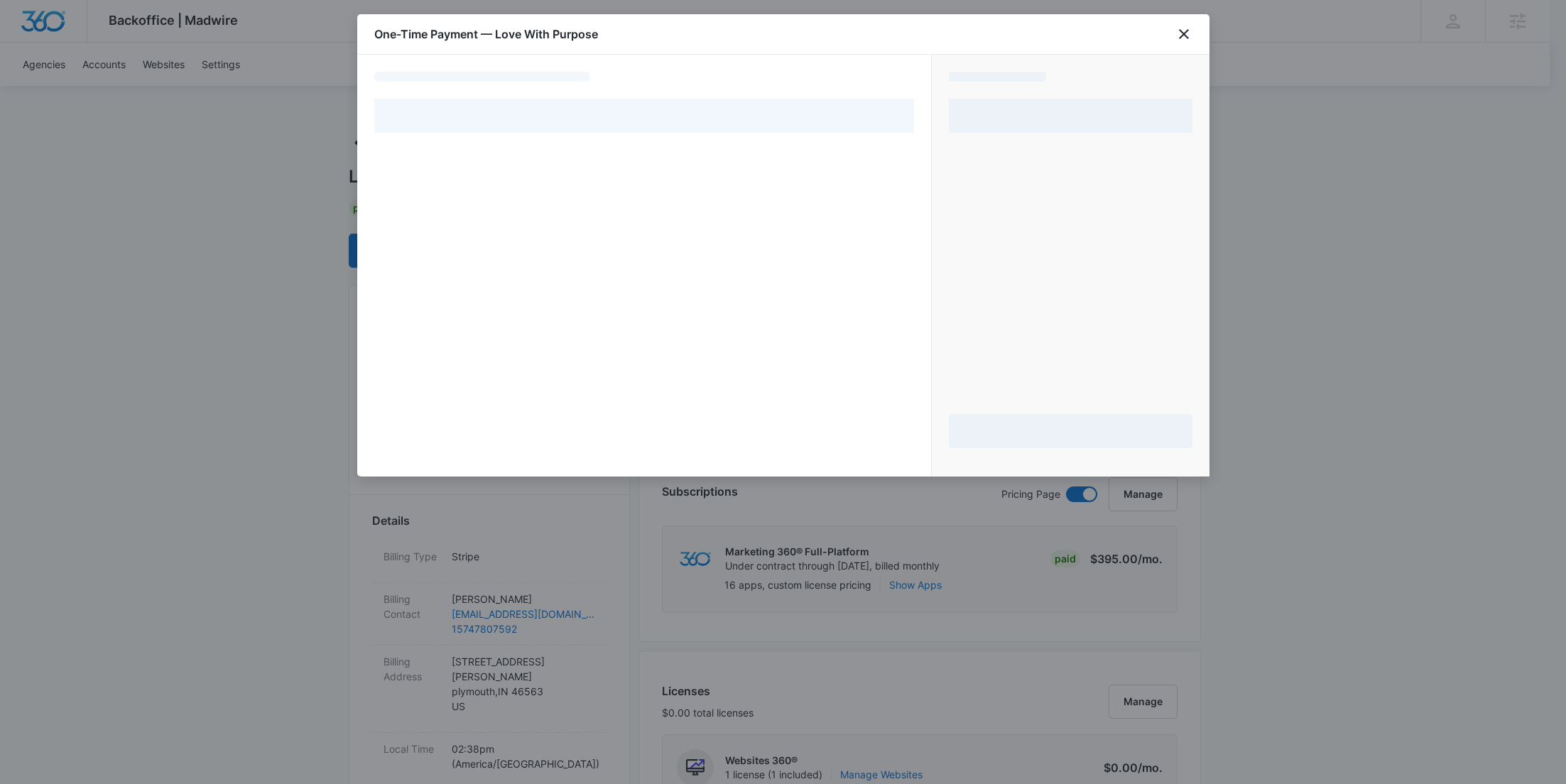
select select "pm_1RvMsuA4n8RTgNjUHDgIThwE"
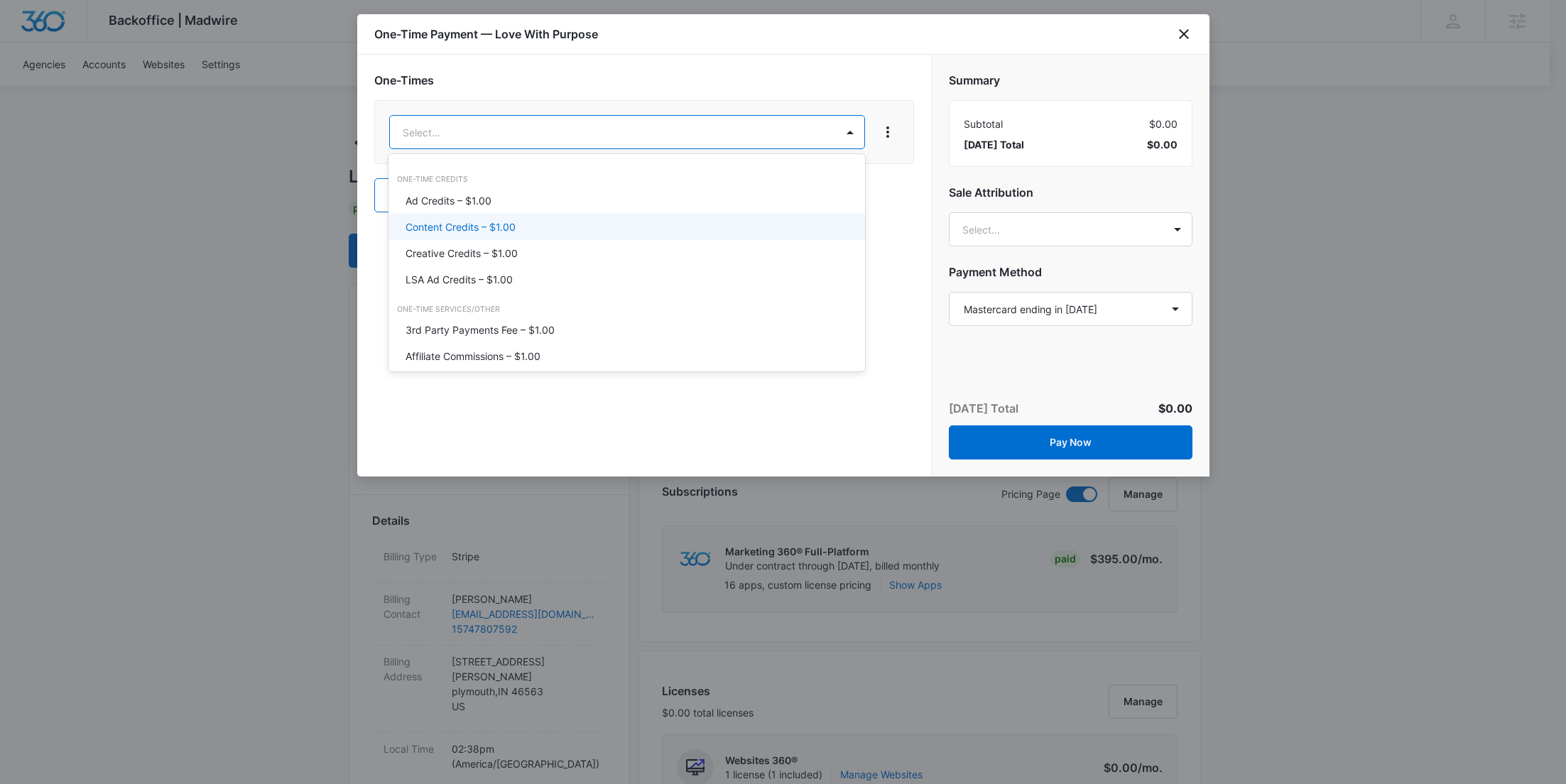
click at [523, 231] on div "Content Credits – $1.00" at bounding box center [625, 226] width 440 height 15
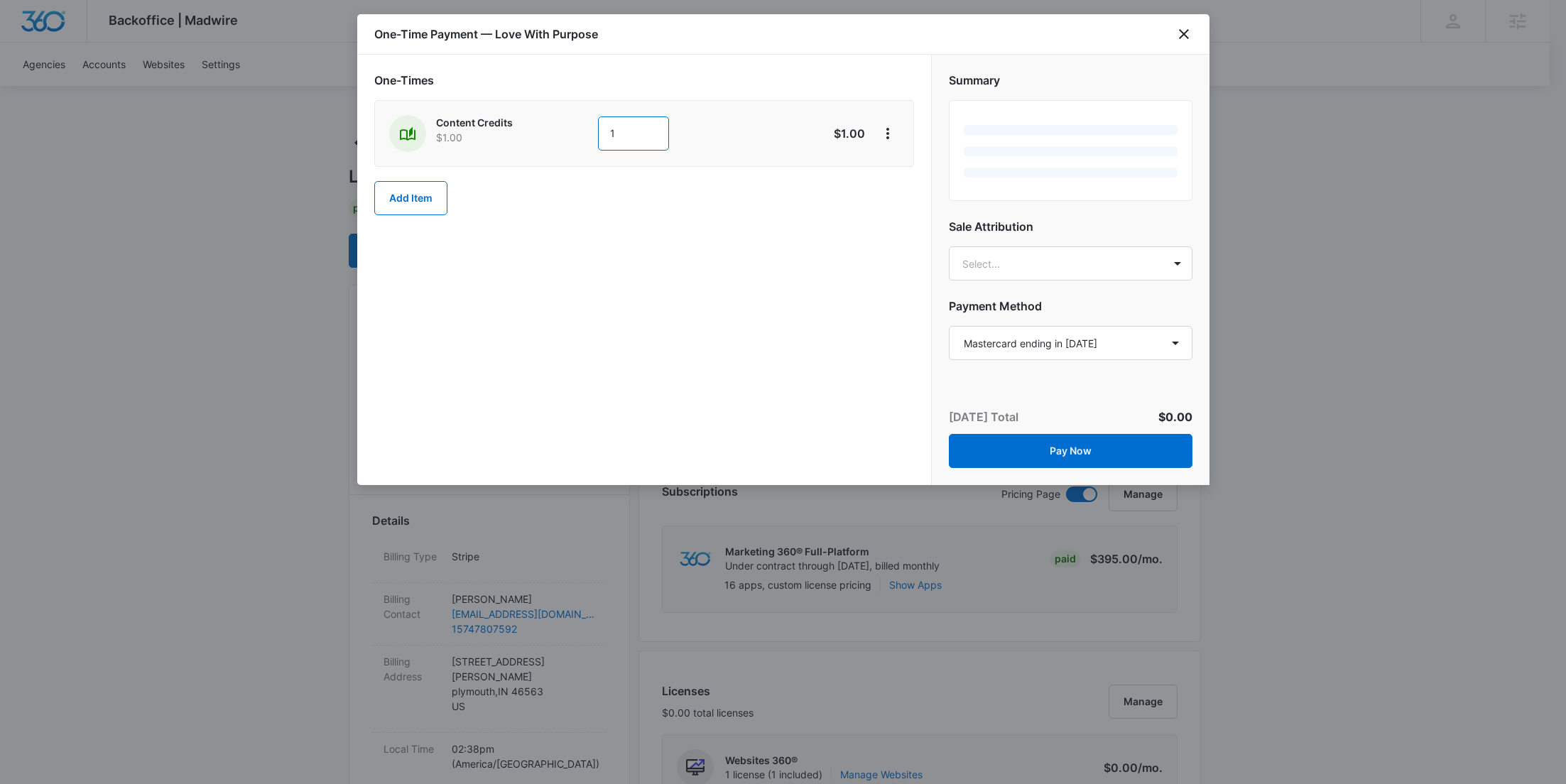
drag, startPoint x: 635, startPoint y: 126, endPoint x: 592, endPoint y: 126, distance: 43.0
click at [593, 126] on div "Content Credits $1.00 1" at bounding box center [593, 134] width 409 height 37
type input "500"
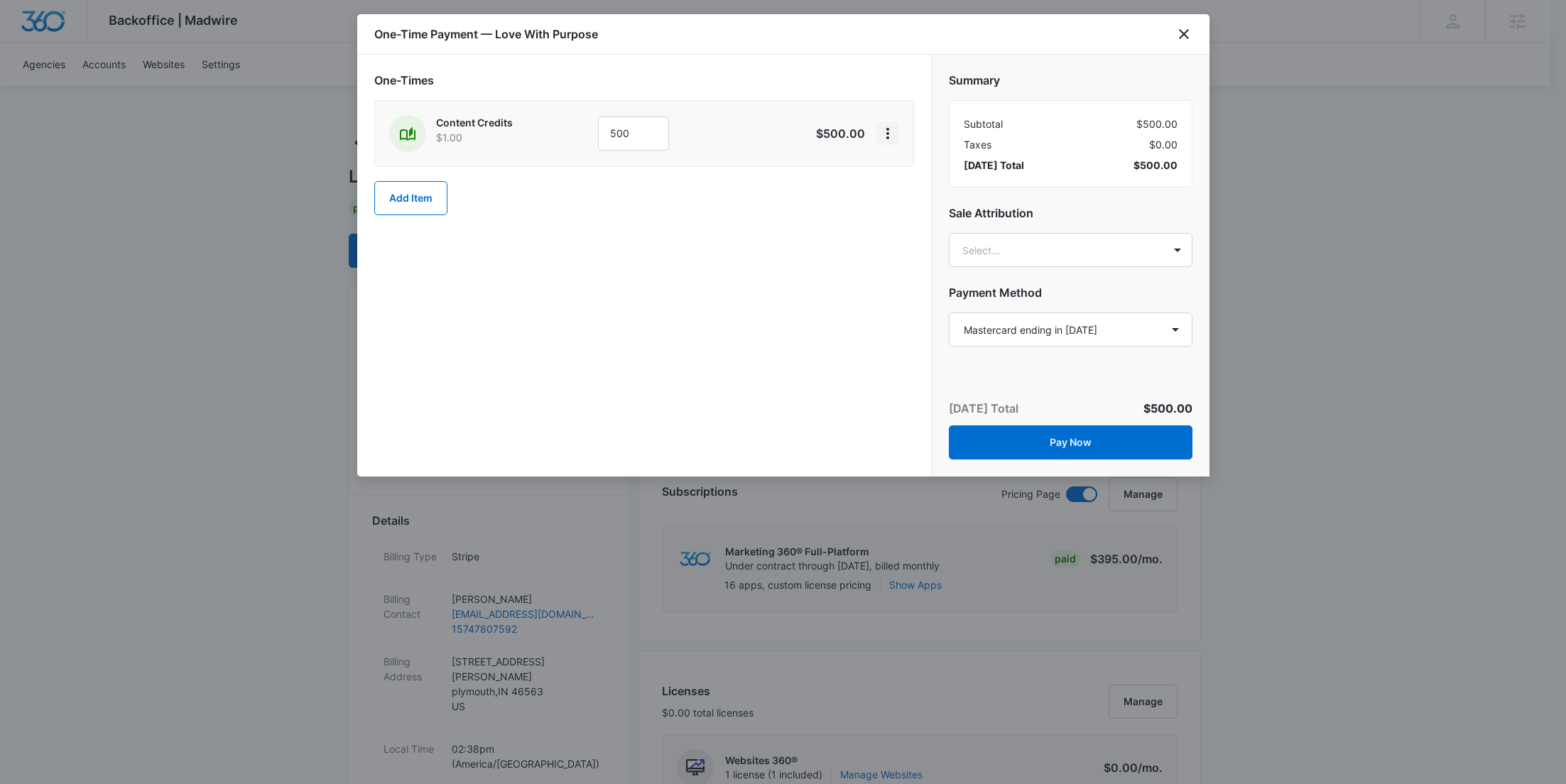
click at [886, 130] on icon "View More" at bounding box center [888, 134] width 17 height 17
click at [890, 179] on button "Add Discount" at bounding box center [934, 173] width 114 height 21
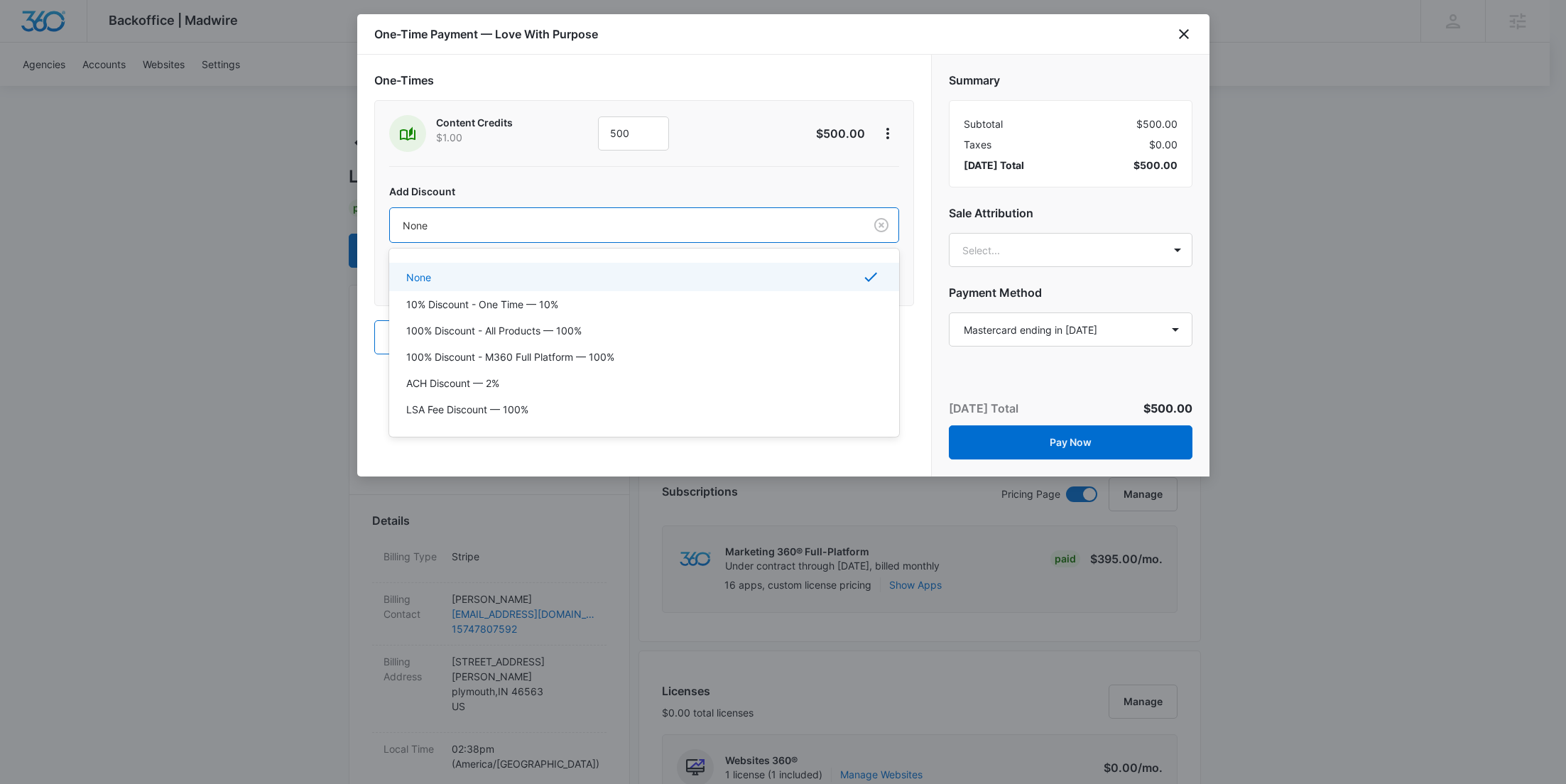
click at [626, 235] on div "None" at bounding box center [627, 225] width 475 height 32
click at [573, 338] on div "100% Discount - All Products — 100%" at bounding box center [644, 330] width 510 height 26
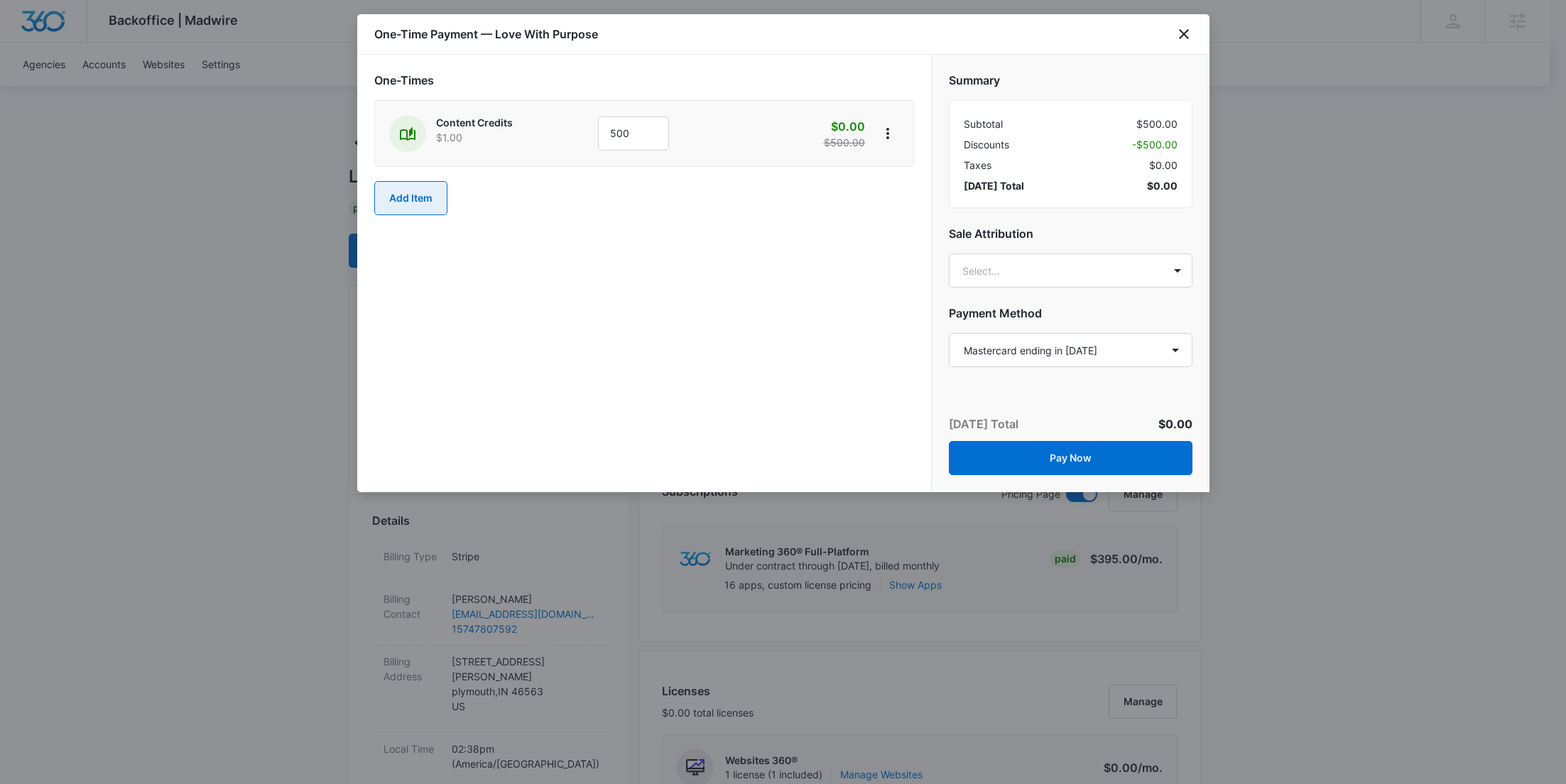
click at [416, 189] on button "Add Item" at bounding box center [411, 198] width 73 height 34
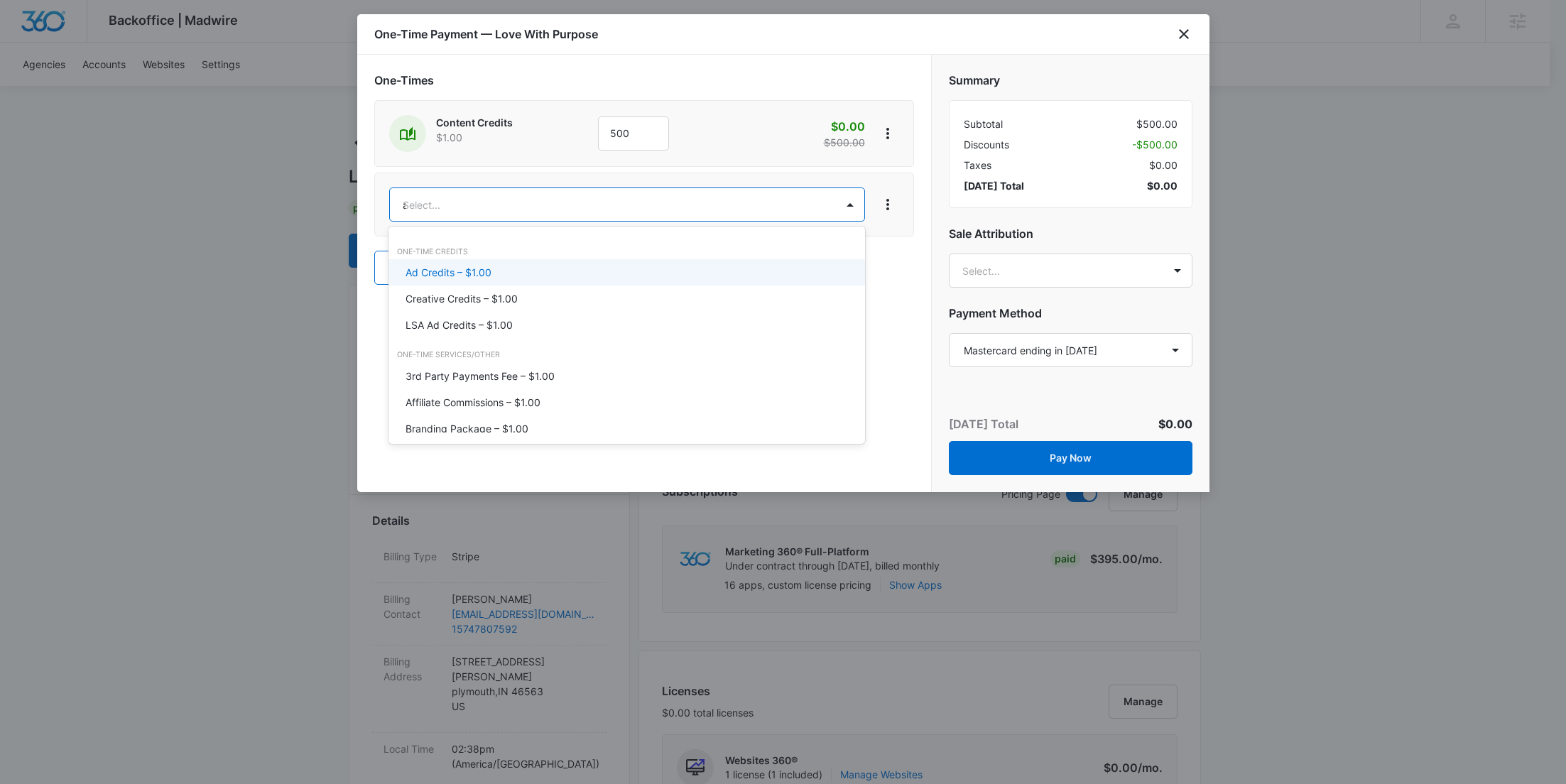
type input "ad"
click at [425, 284] on div "Ad Credits – $1.00" at bounding box center [627, 272] width 477 height 26
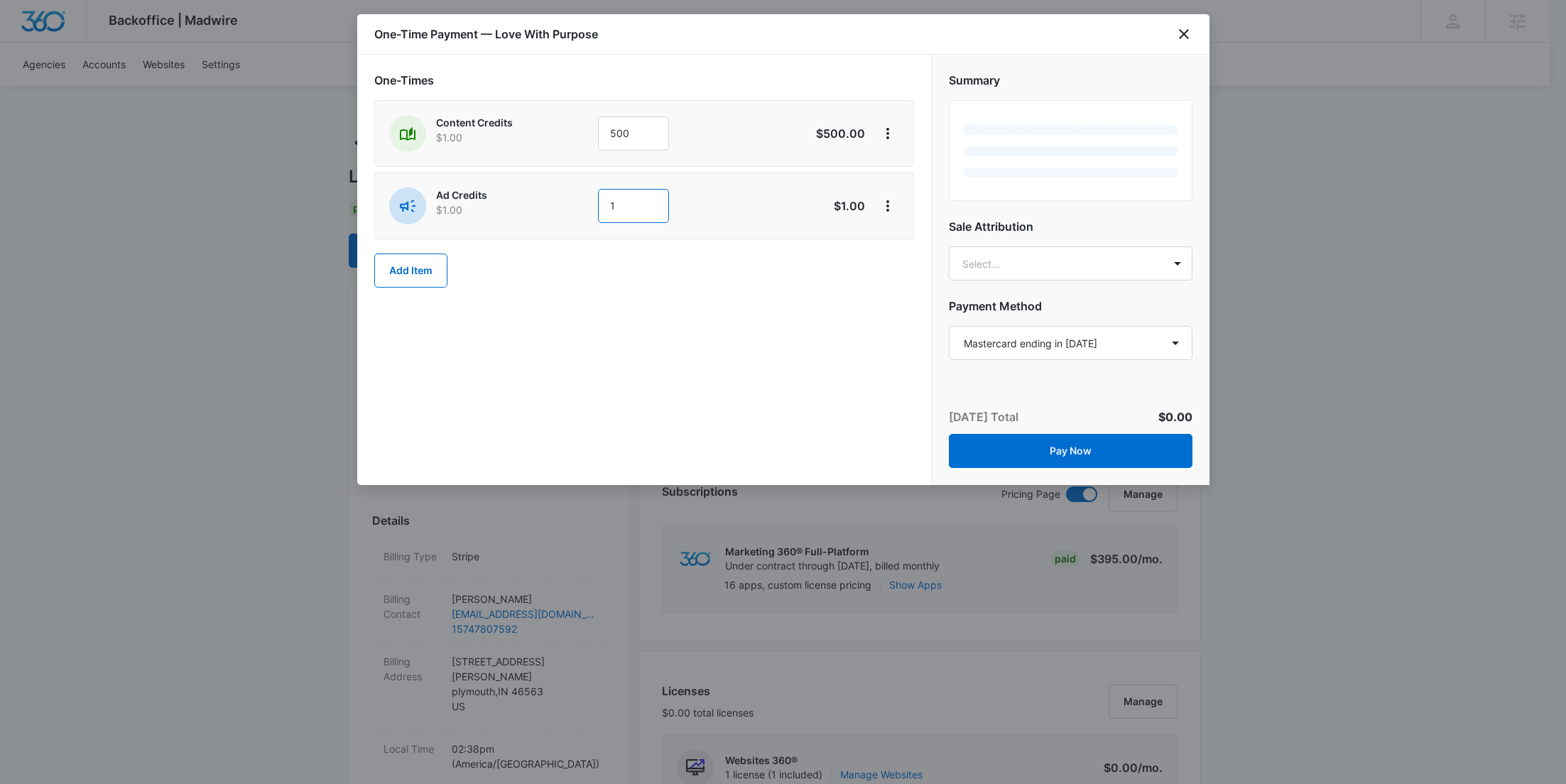
drag, startPoint x: 640, startPoint y: 196, endPoint x: 603, endPoint y: 196, distance: 37.0
click at [603, 196] on input "1" at bounding box center [633, 206] width 71 height 34
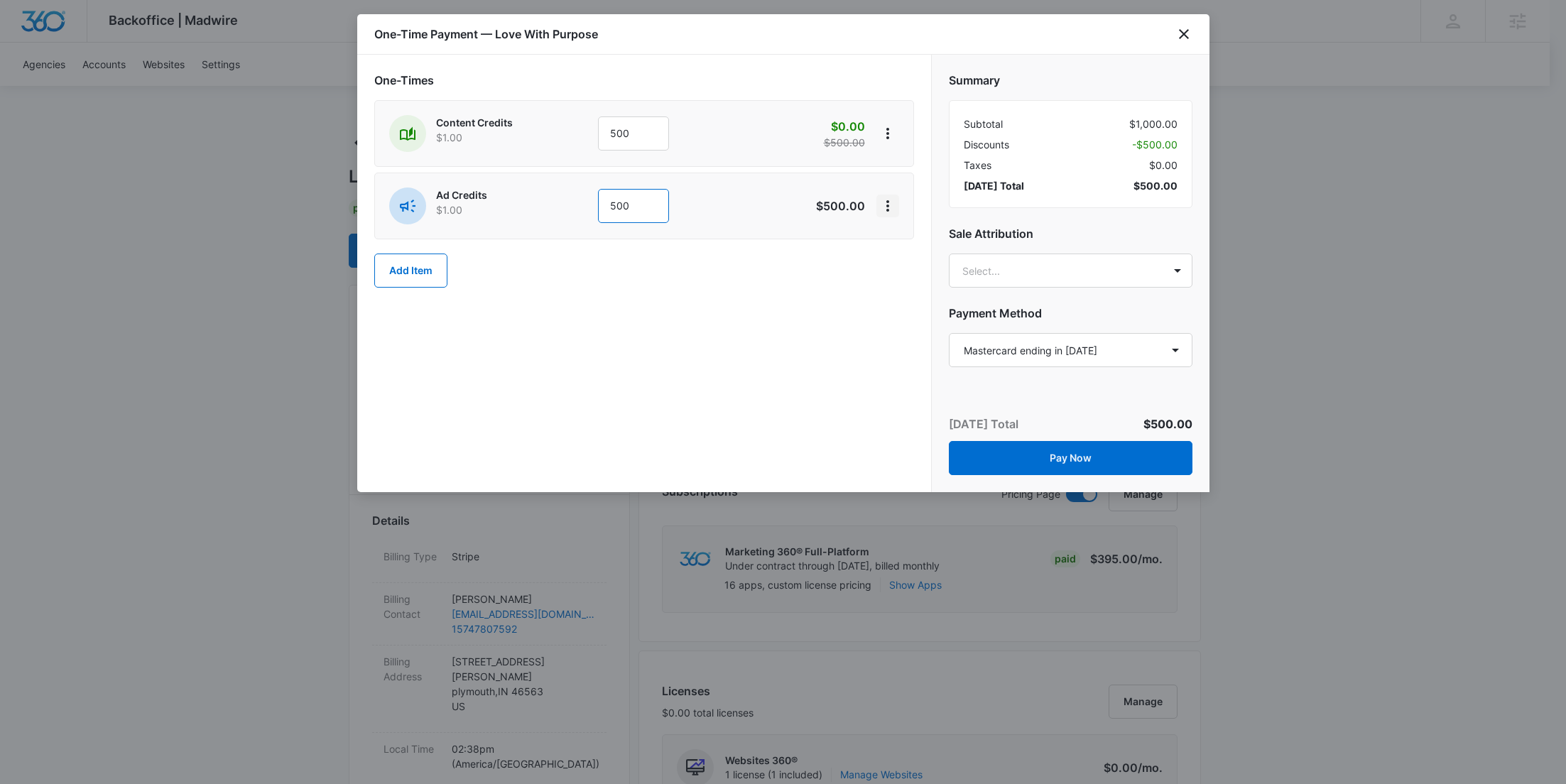
type input "500"
click at [889, 206] on icon "View More" at bounding box center [888, 206] width 17 height 17
click at [893, 239] on button "Add Discount" at bounding box center [934, 245] width 114 height 21
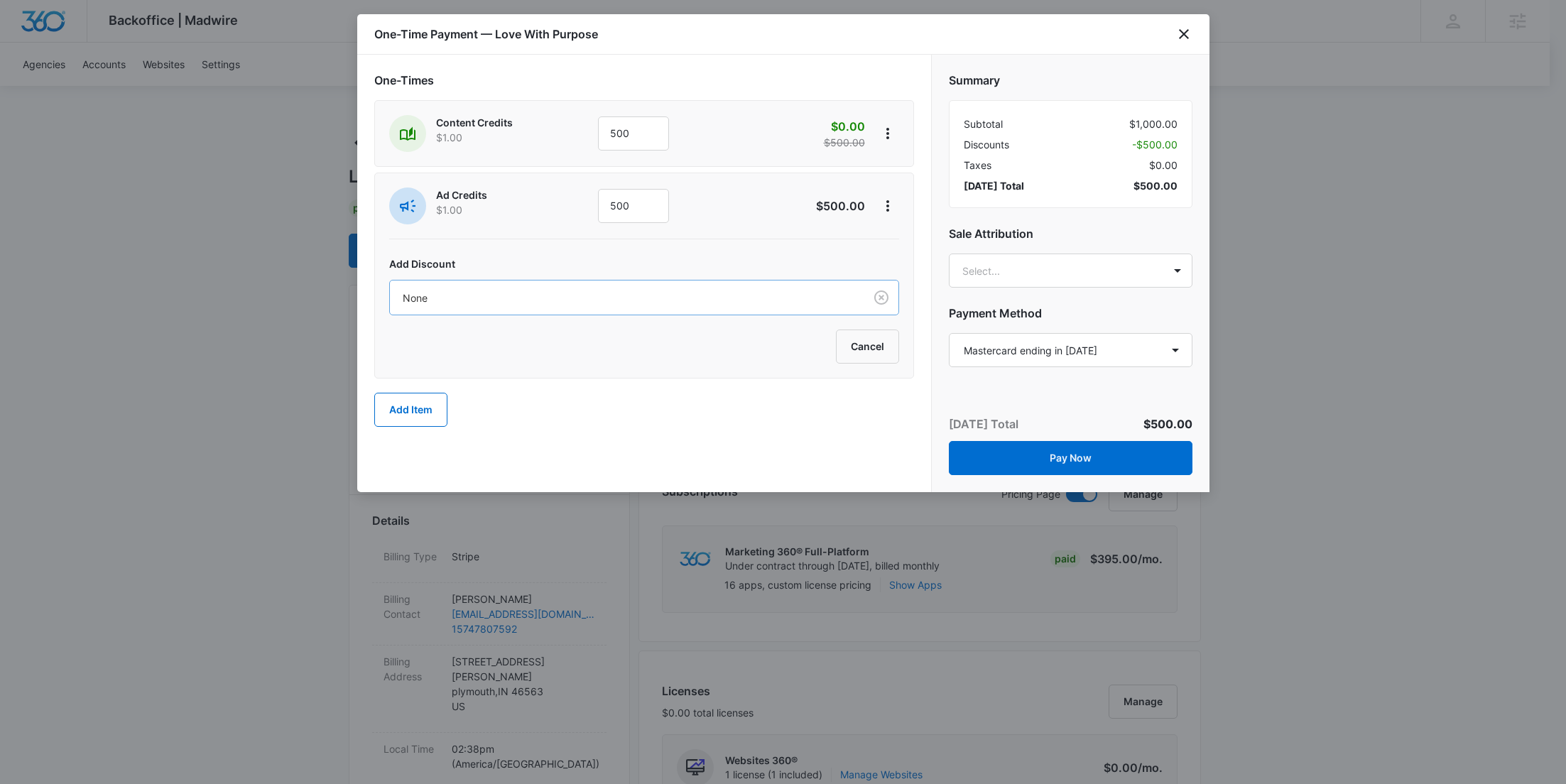
click at [654, 297] on div at bounding box center [624, 297] width 443 height 18
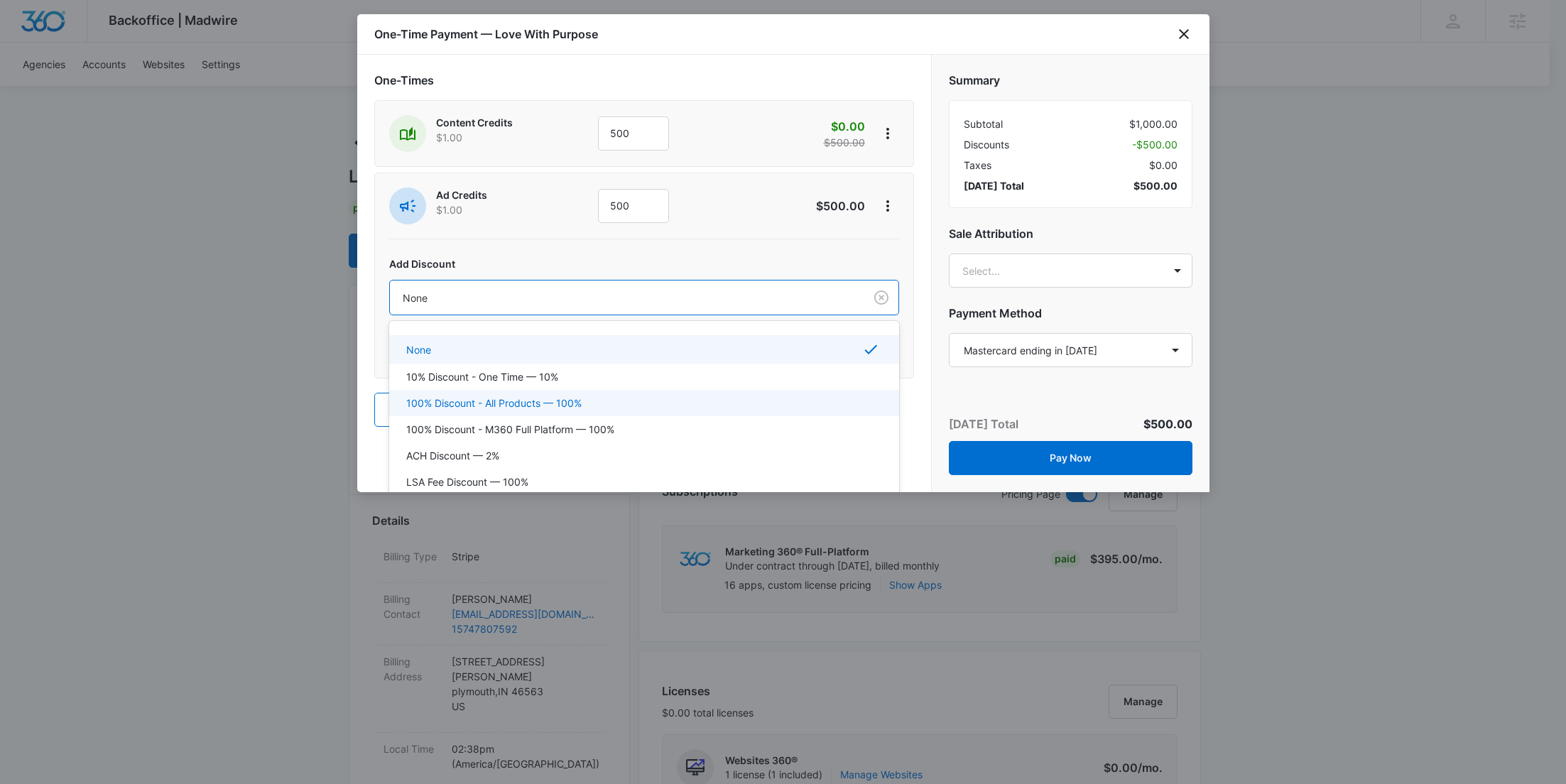
click at [601, 396] on div "100% Discount - All Products — 100%" at bounding box center [642, 403] width 473 height 15
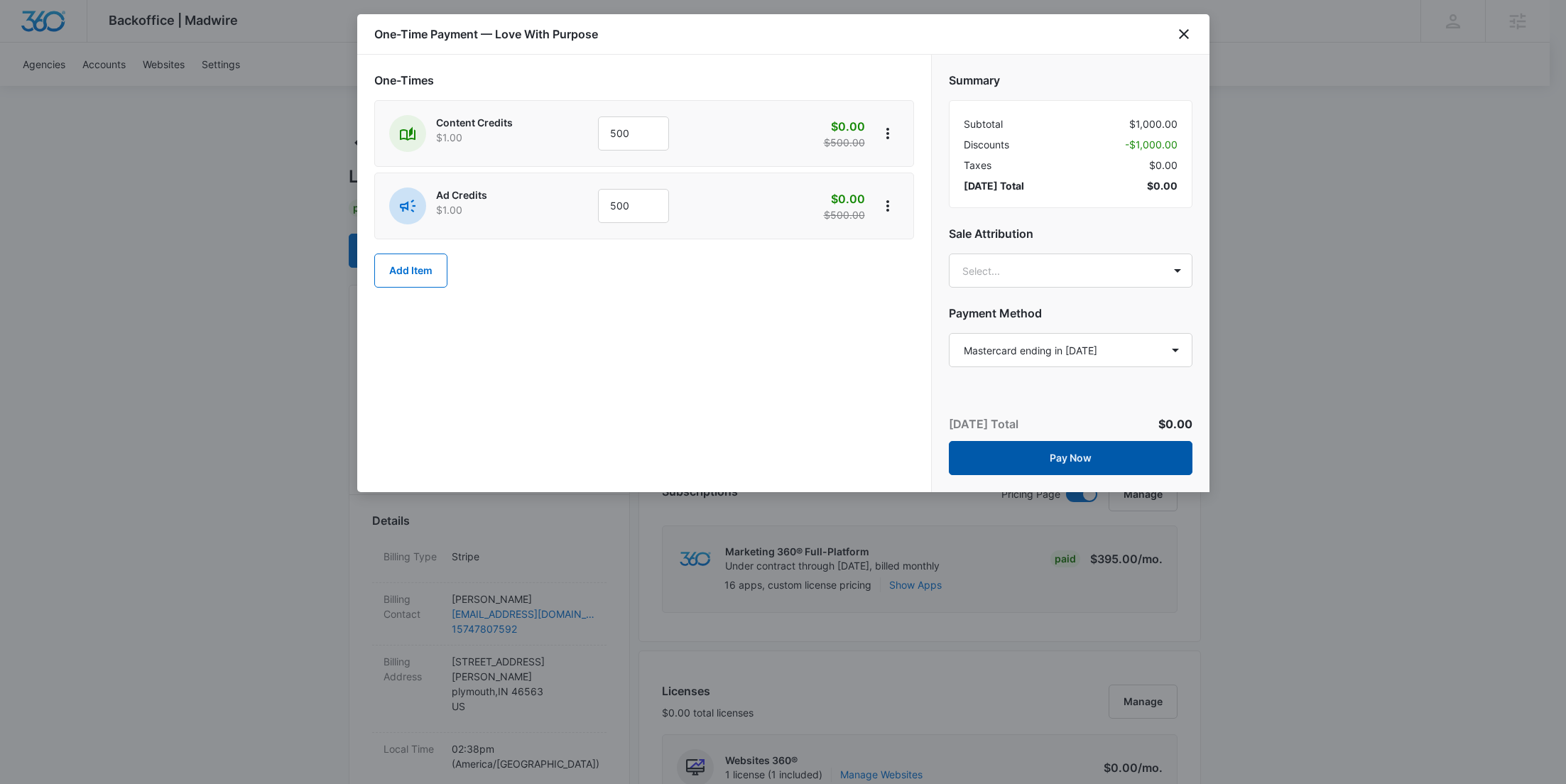
click at [1131, 466] on button "Pay Now" at bounding box center [1071, 458] width 243 height 34
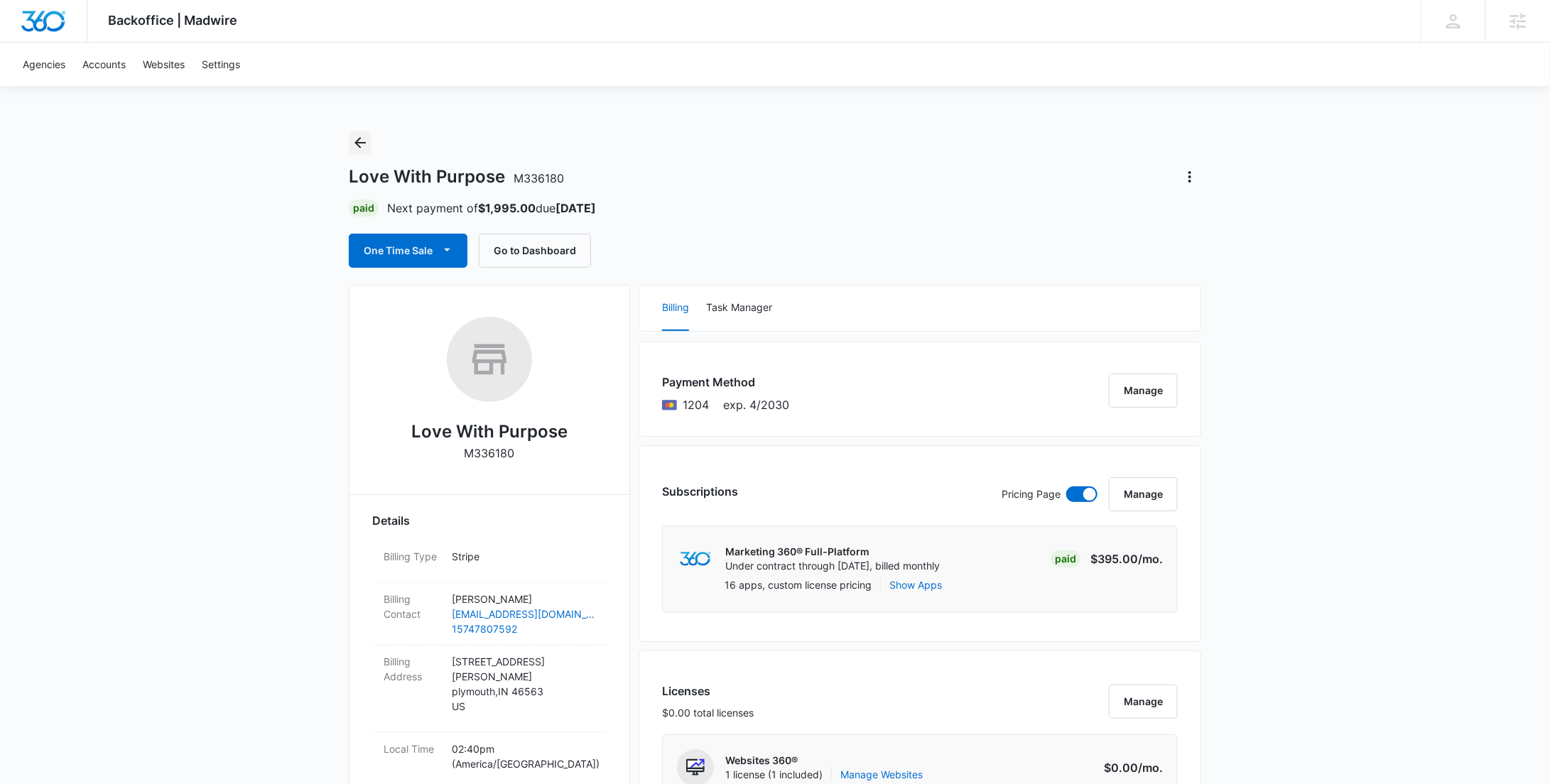
click at [367, 146] on icon "Back" at bounding box center [360, 143] width 17 height 17
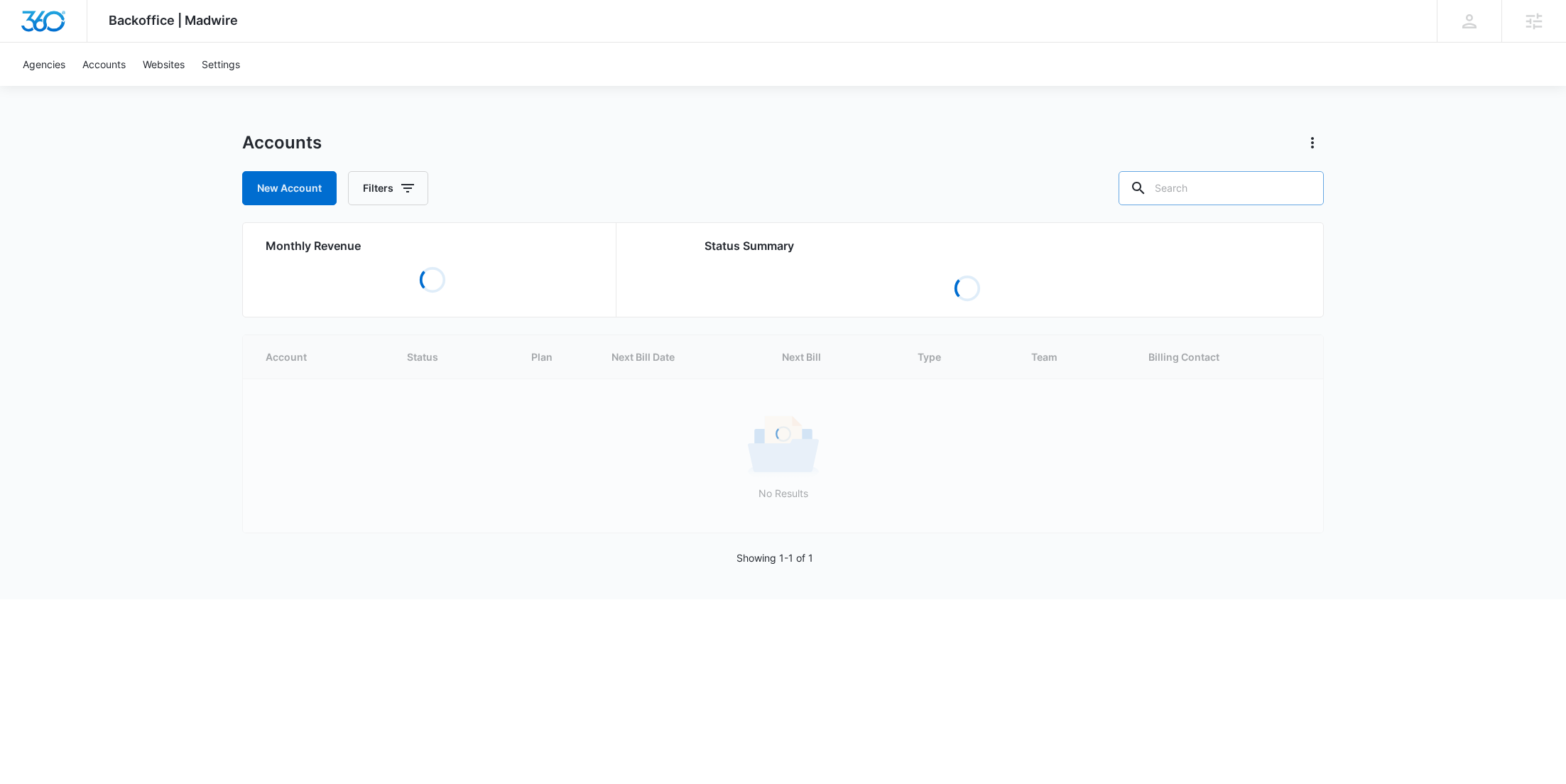
click at [1293, 191] on div at bounding box center [1304, 189] width 23 height 34
click at [1258, 192] on input "text" at bounding box center [1221, 189] width 205 height 34
paste input "M318110"
type input "M318110"
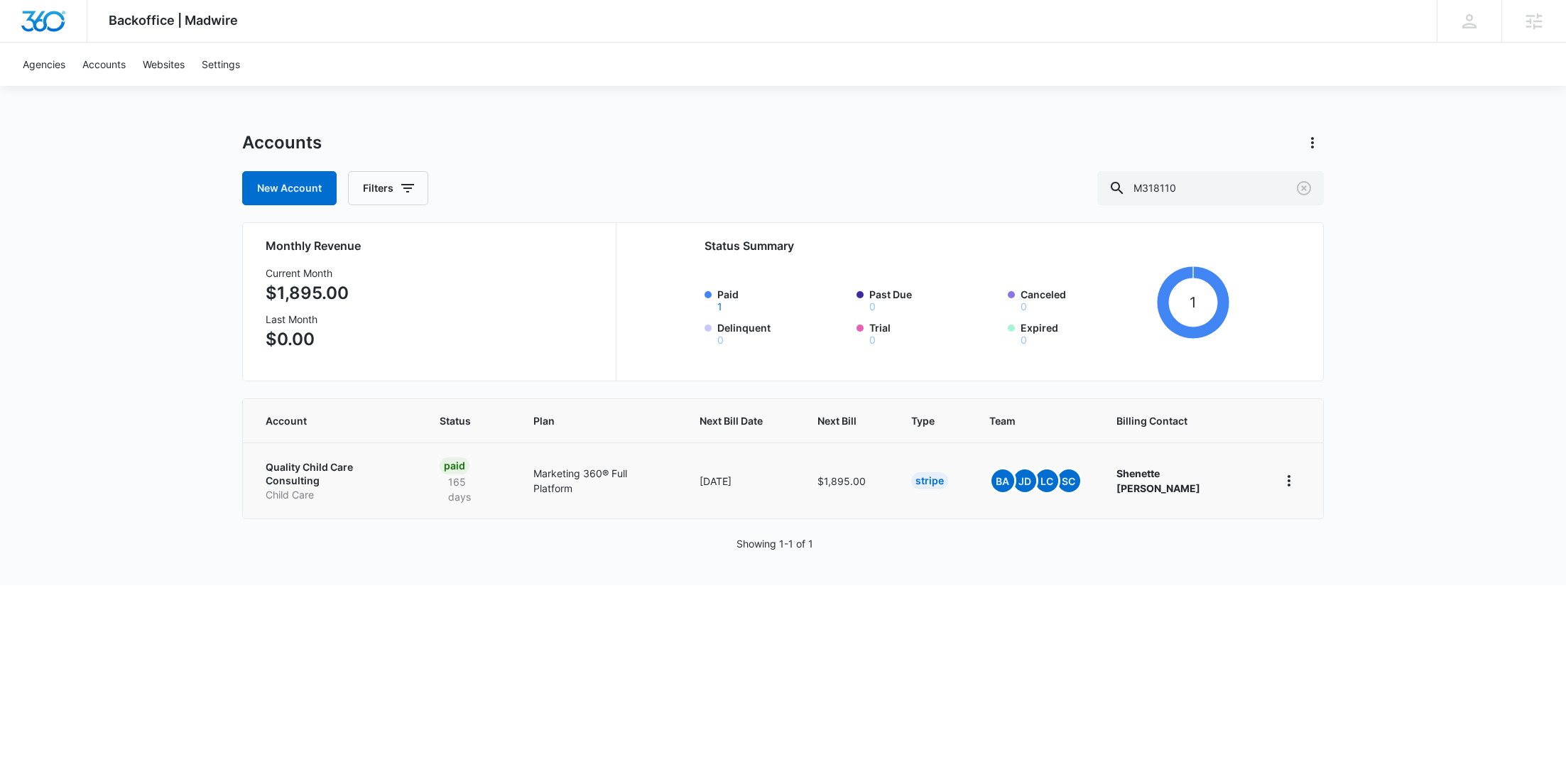
click at [373, 470] on p "Quality Child Care Consulting" at bounding box center [335, 474] width 140 height 28
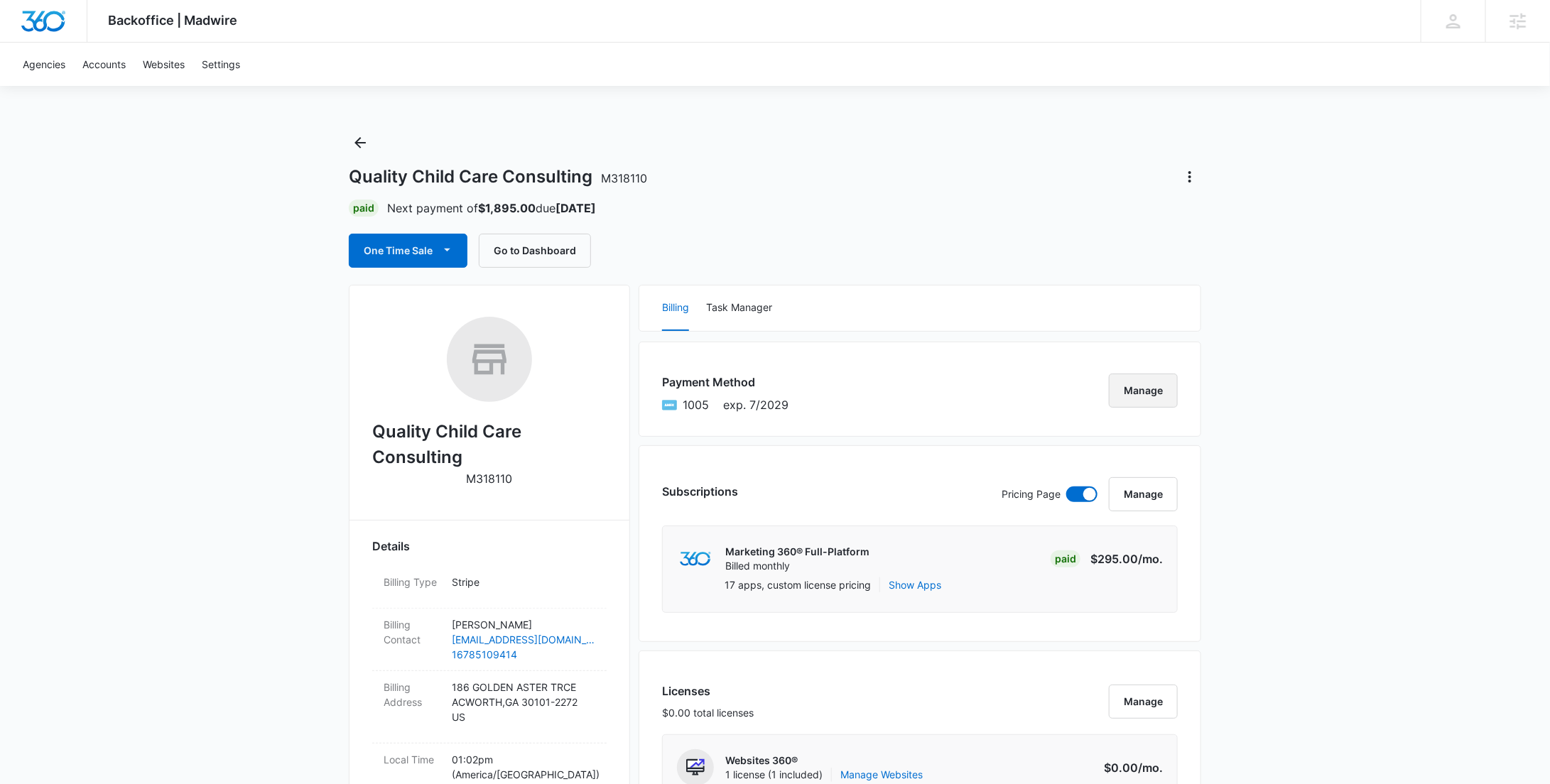
click at [1134, 383] on button "Manage" at bounding box center [1143, 391] width 69 height 34
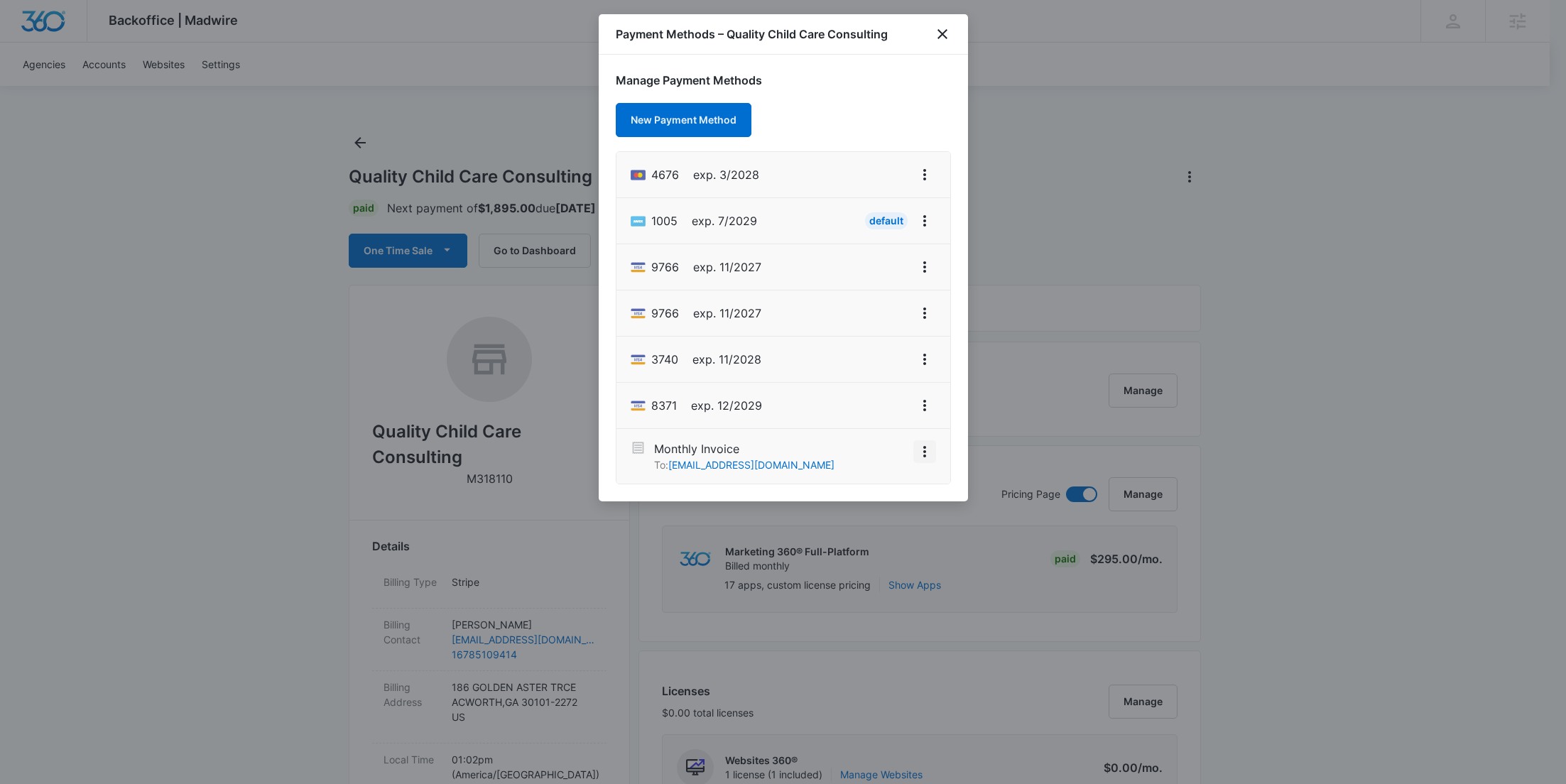
click at [921, 458] on button "View More" at bounding box center [925, 452] width 23 height 23
click at [880, 410] on div "Activate" at bounding box center [882, 412] width 38 height 10
click at [943, 31] on icon "close" at bounding box center [943, 34] width 17 height 17
